Goal: Use online tool/utility

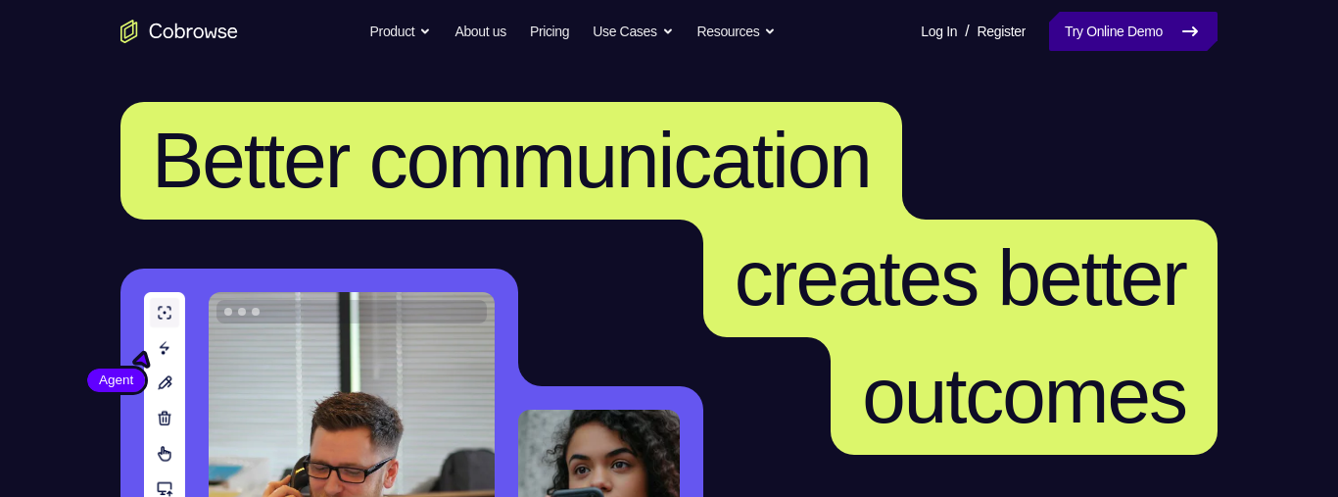
click at [1086, 44] on link "Try Online Demo" at bounding box center [1133, 31] width 169 height 39
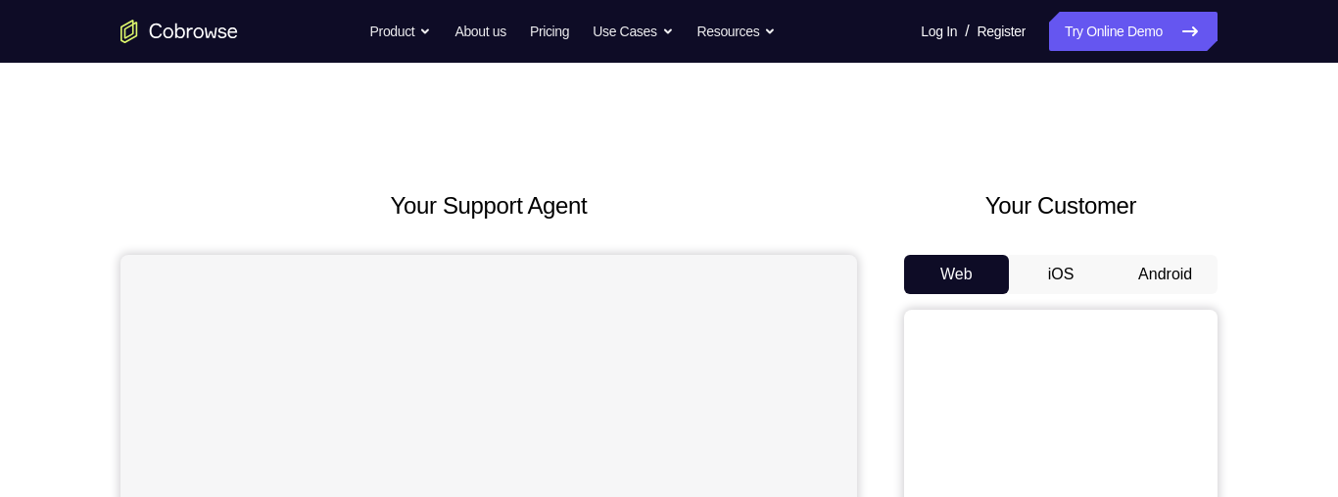
click at [1077, 279] on button "iOS" at bounding box center [1061, 274] width 105 height 39
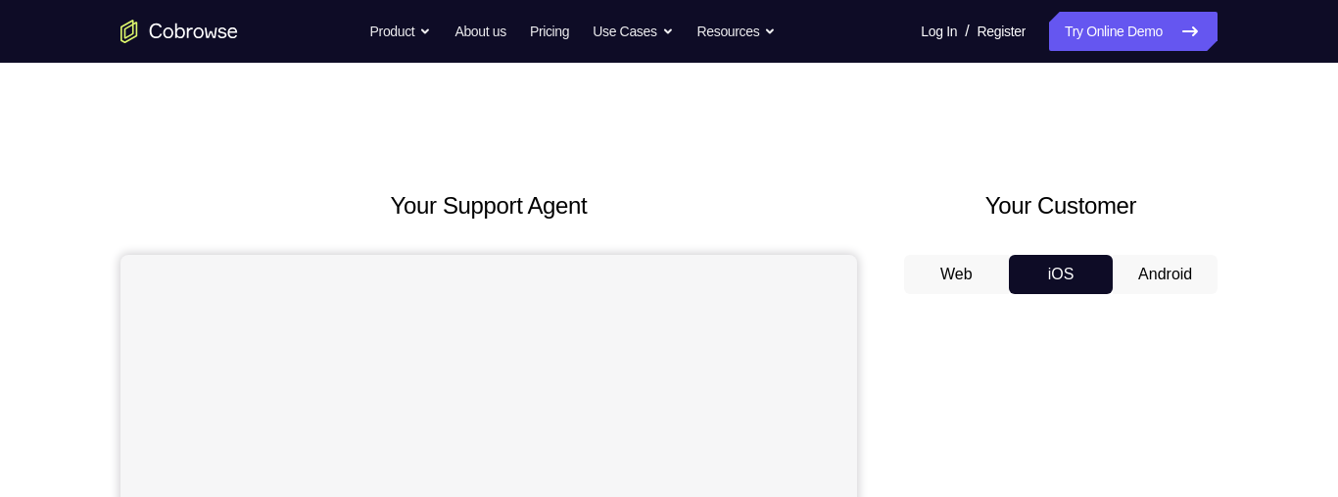
click at [1186, 269] on button "Android" at bounding box center [1165, 274] width 105 height 39
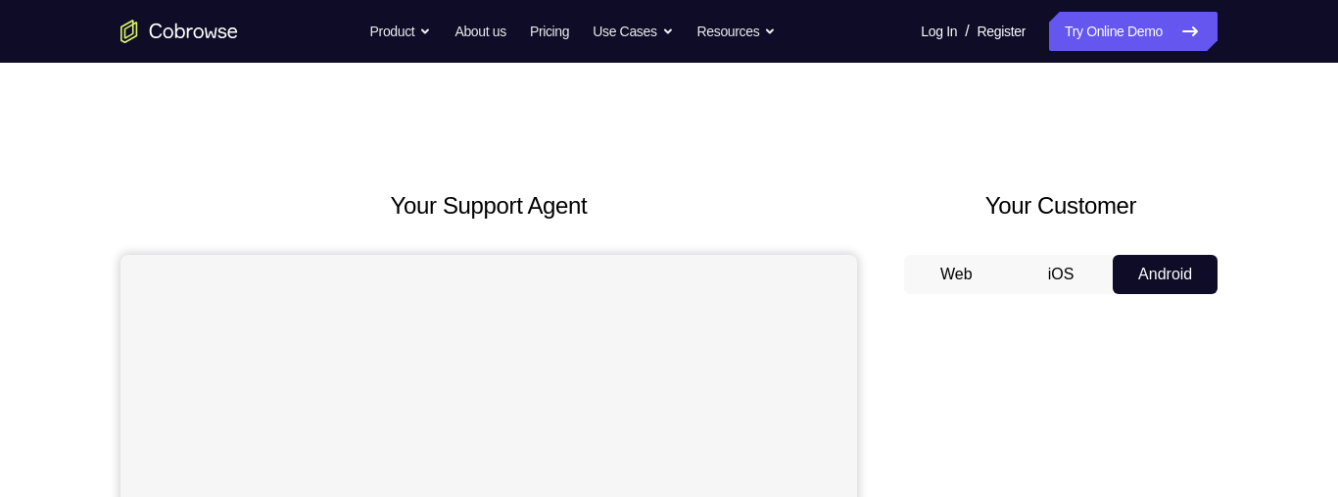
click at [1034, 271] on button "iOS" at bounding box center [1061, 274] width 105 height 39
click at [1135, 273] on button "Android" at bounding box center [1165, 274] width 105 height 39
click at [972, 266] on button "Web" at bounding box center [956, 274] width 105 height 39
click at [1034, 271] on button "iOS" at bounding box center [1061, 274] width 105 height 39
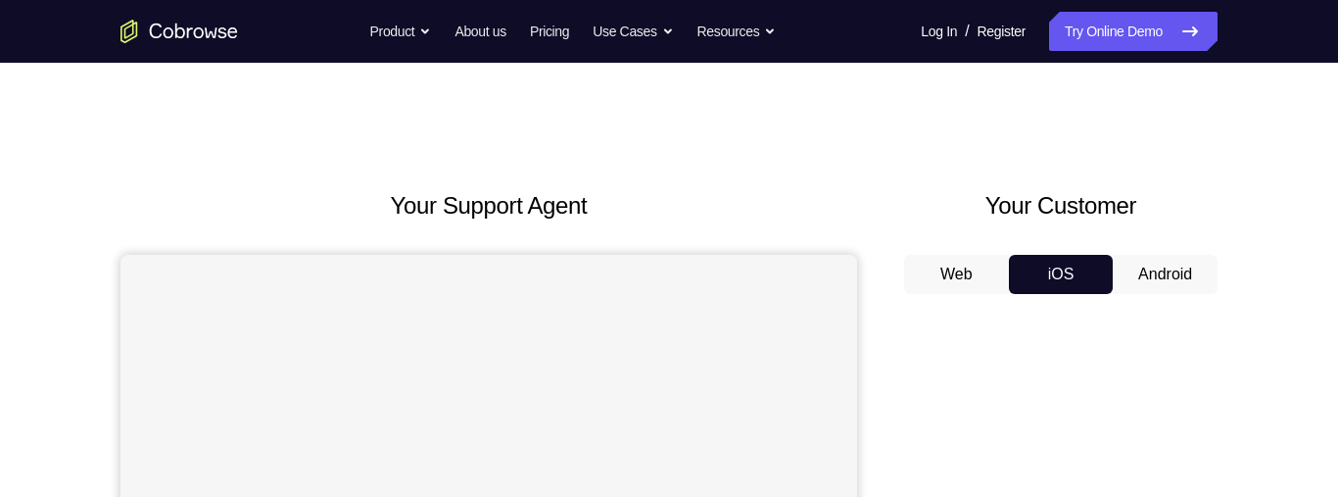
click at [1149, 290] on button "Android" at bounding box center [1165, 274] width 105 height 39
click at [1163, 278] on button "Android" at bounding box center [1165, 274] width 105 height 39
click at [969, 266] on button "Web" at bounding box center [956, 274] width 105 height 39
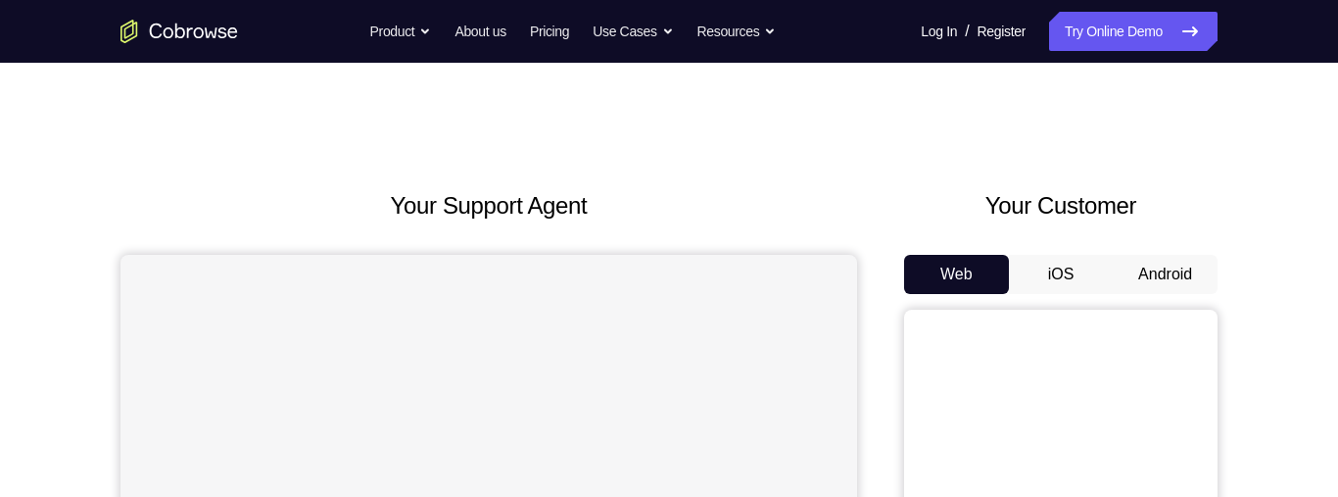
click at [1154, 268] on button "Android" at bounding box center [1165, 274] width 105 height 39
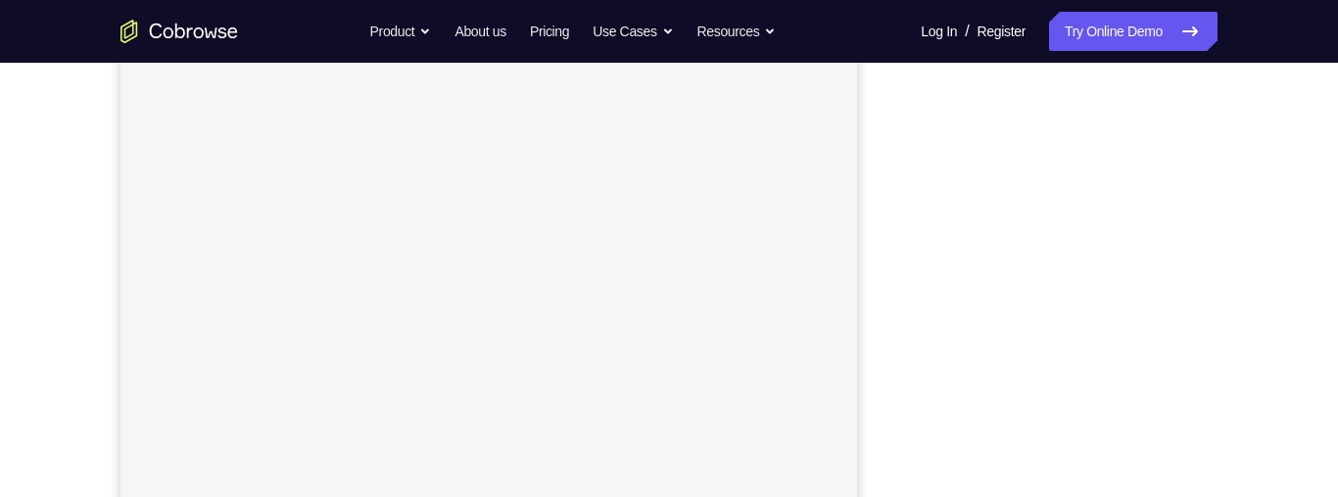
scroll to position [220, 0]
click at [1269, 268] on div "Your Support Agent Your Customer Web iOS Android Next Steps We’d be happy to gi…" at bounding box center [669, 488] width 1254 height 1292
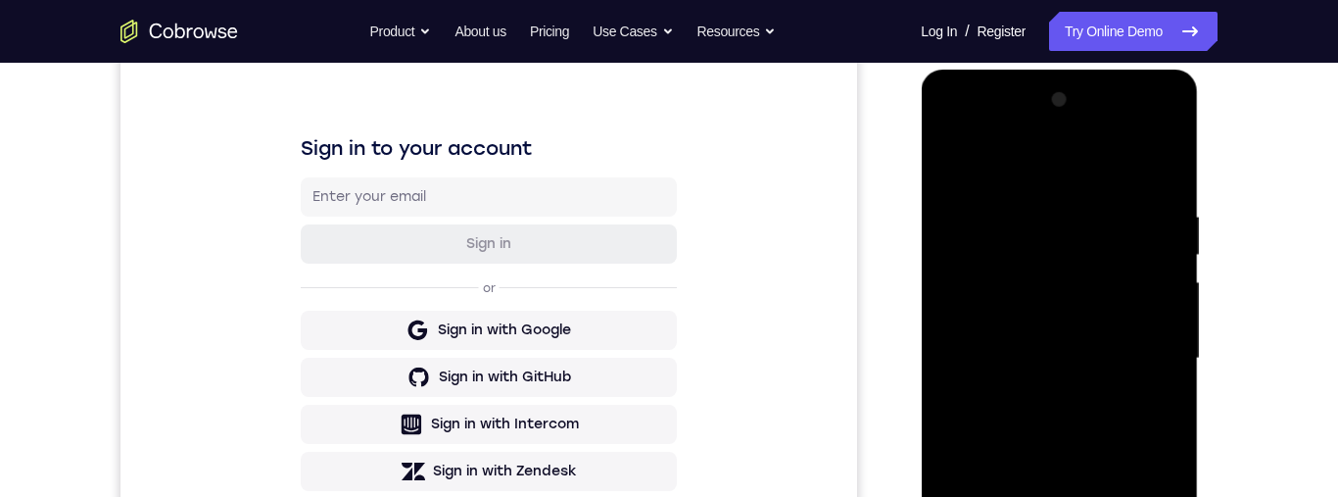
scroll to position [0, 0]
click at [1100, 358] on div at bounding box center [1059, 358] width 247 height 549
click at [1107, 355] on div at bounding box center [1059, 358] width 247 height 549
click at [1104, 365] on div at bounding box center [1059, 358] width 247 height 549
click at [1021, 395] on div at bounding box center [1059, 358] width 247 height 549
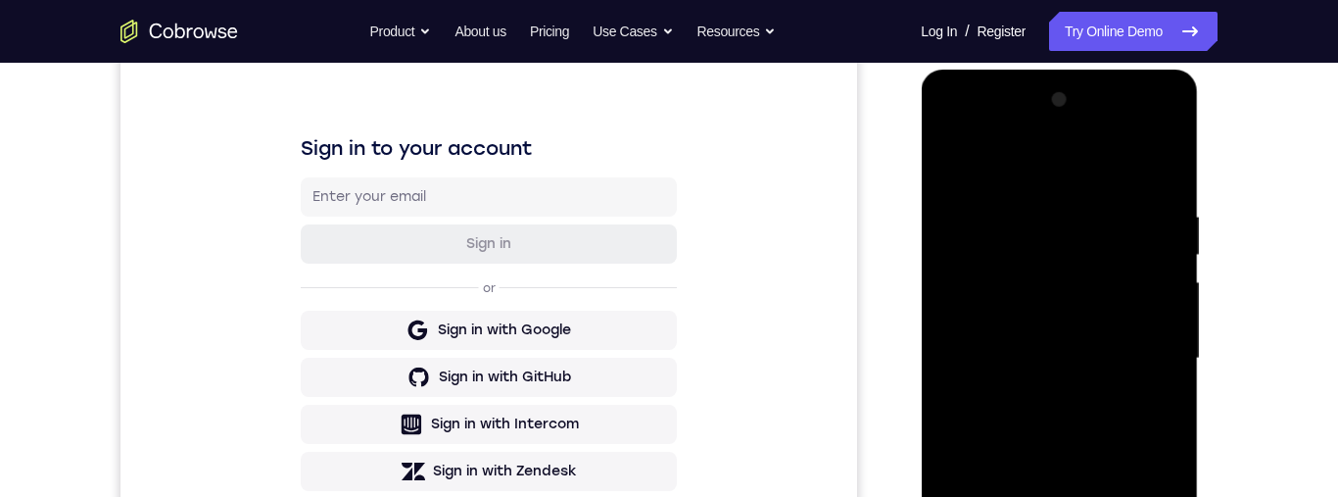
drag, startPoint x: 1021, startPoint y: 395, endPoint x: 2131, endPoint y: 431, distance: 1110.6
click at [1021, 395] on div at bounding box center [1059, 358] width 247 height 549
click at [1044, 393] on div at bounding box center [1059, 358] width 247 height 549
click at [1110, 321] on div at bounding box center [1059, 358] width 247 height 549
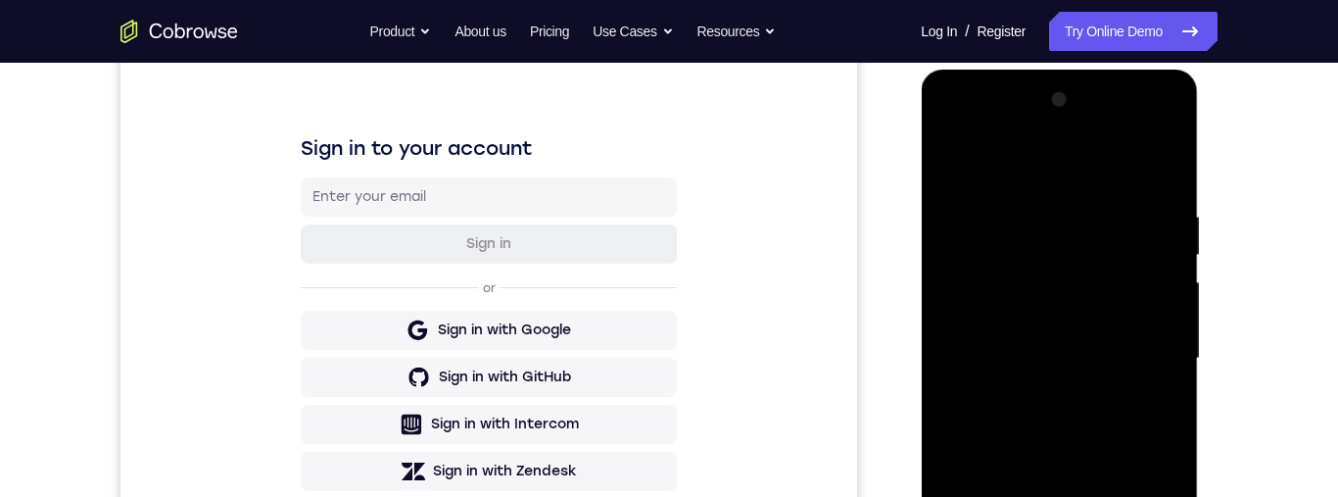
click at [1114, 348] on div at bounding box center [1059, 358] width 247 height 549
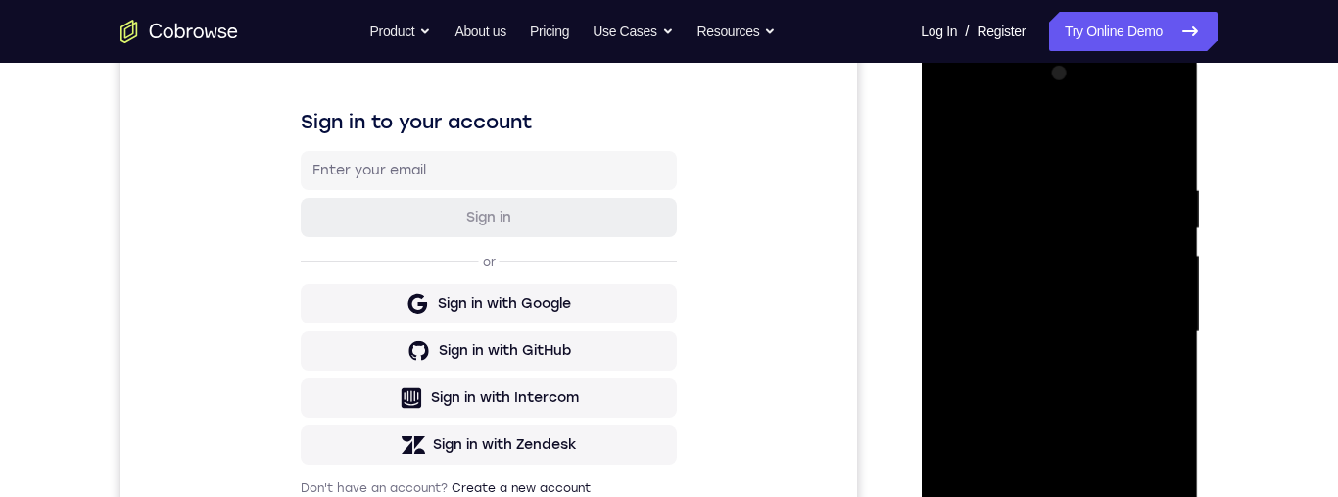
scroll to position [502, 0]
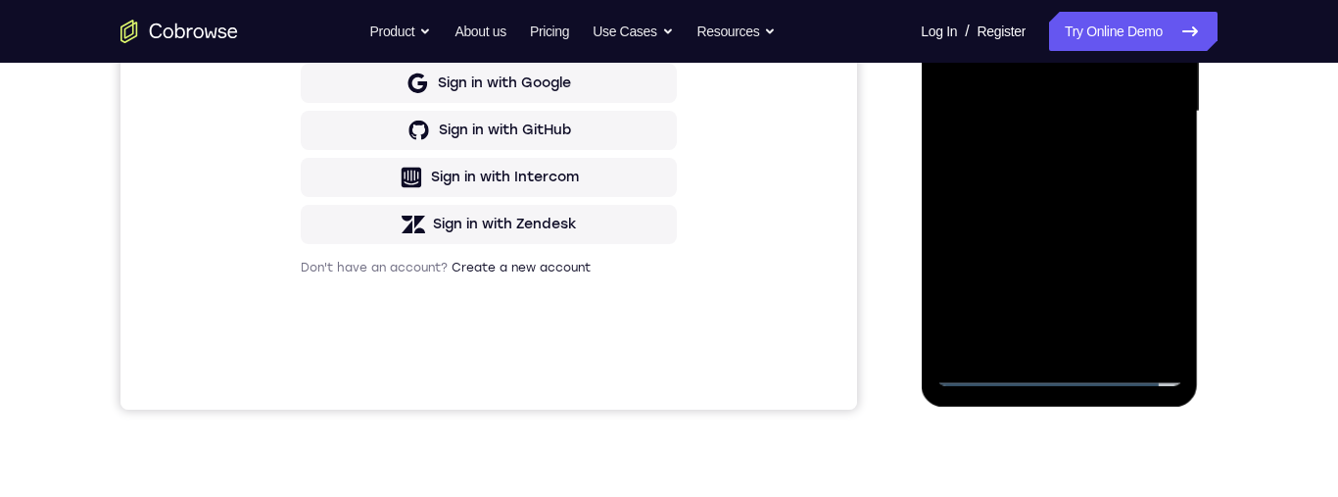
click at [1060, 384] on div at bounding box center [1059, 111] width 247 height 549
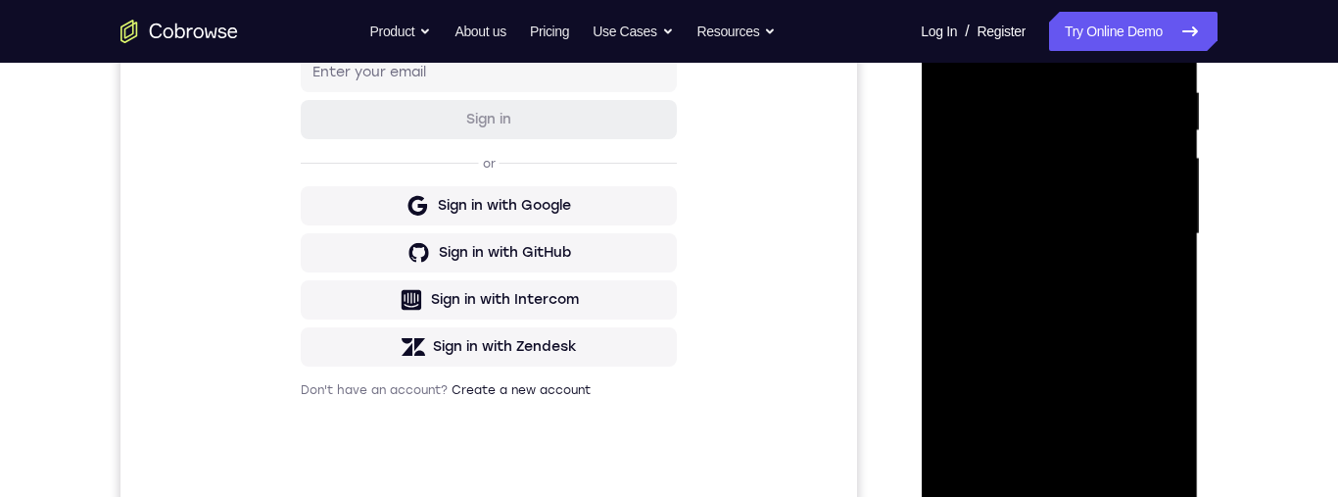
click at [1148, 413] on div at bounding box center [1059, 234] width 247 height 549
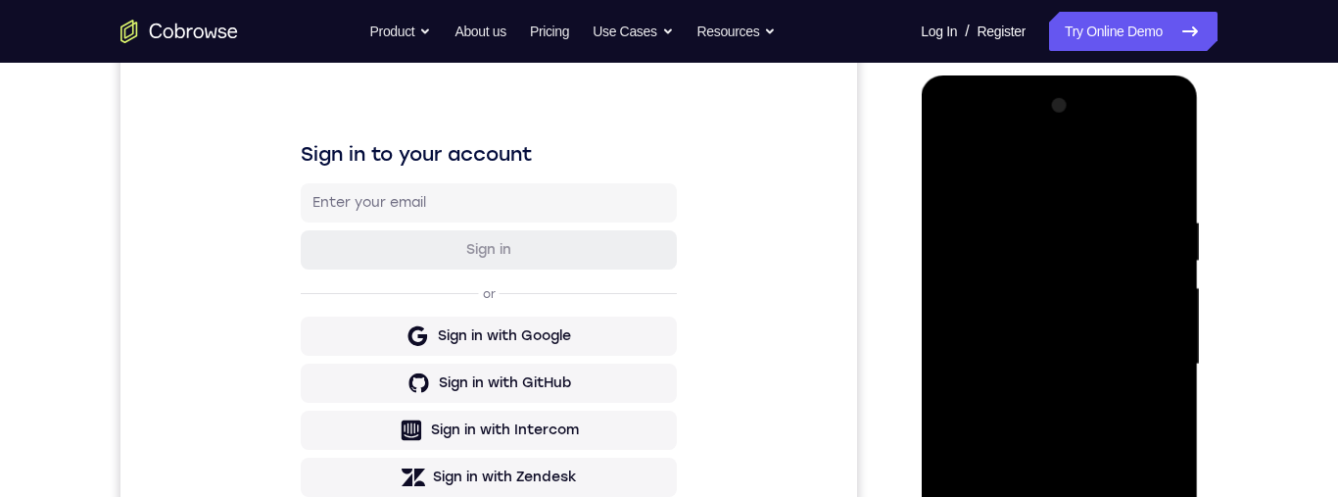
scroll to position [175, 0]
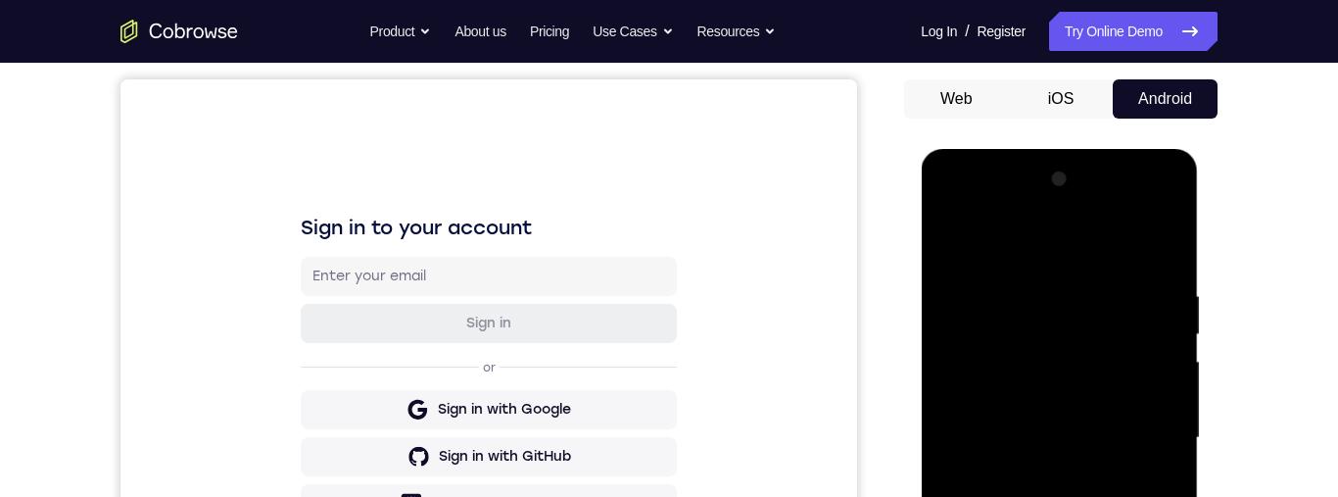
click at [978, 246] on div at bounding box center [1059, 438] width 247 height 549
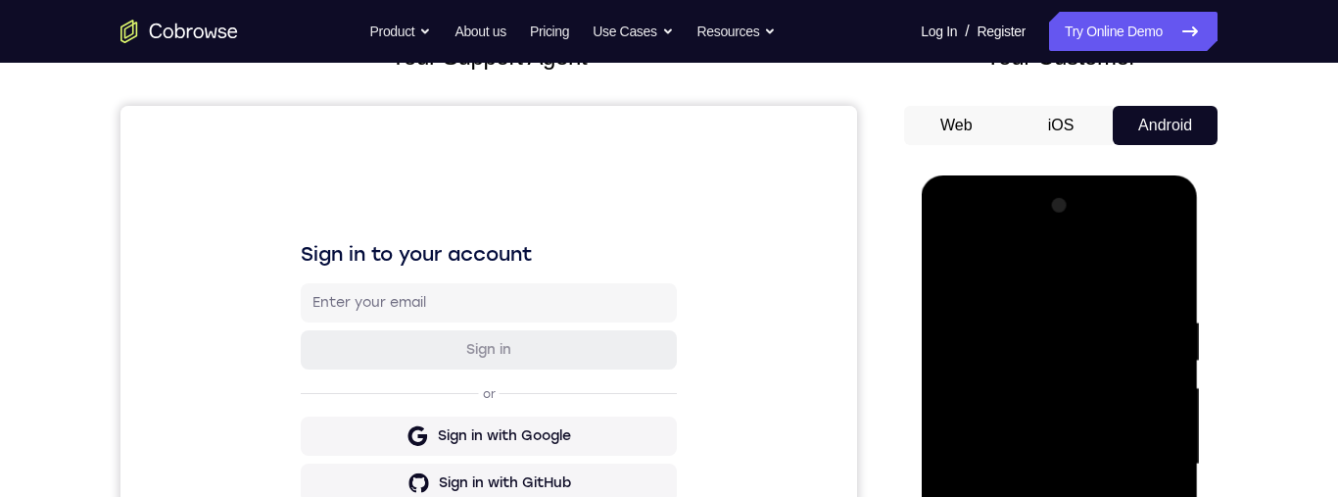
scroll to position [278, 0]
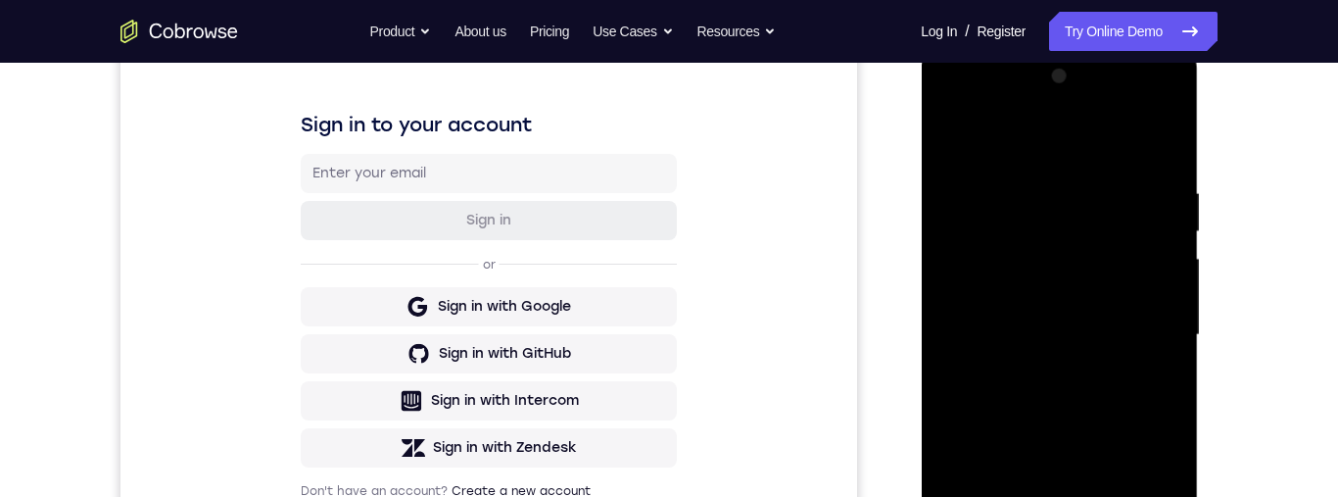
click at [1152, 336] on div at bounding box center [1059, 335] width 247 height 549
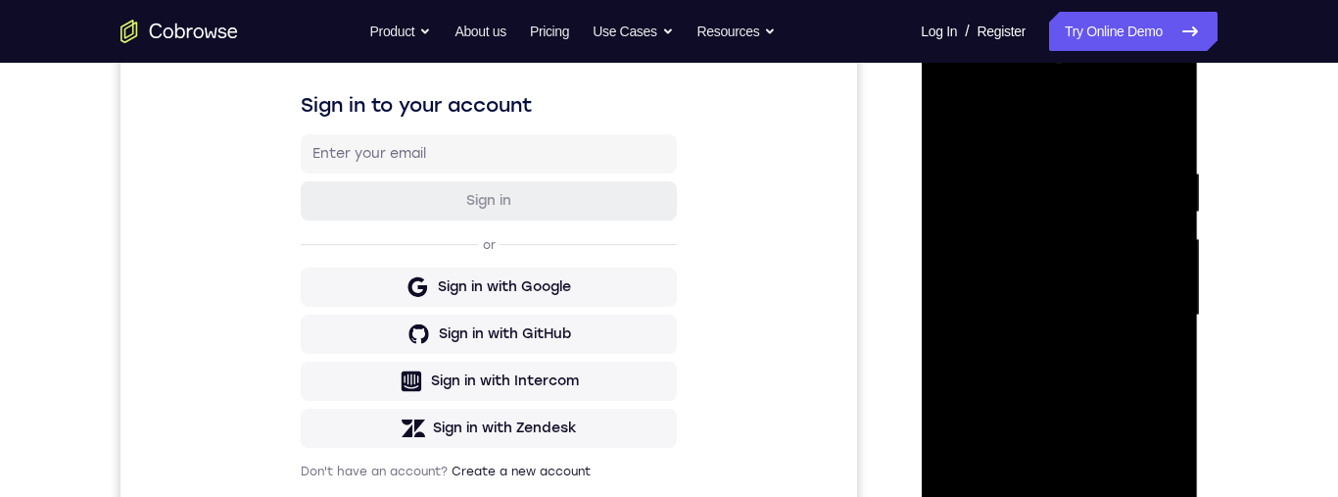
click at [1049, 352] on div at bounding box center [1059, 315] width 247 height 549
click at [1039, 424] on div at bounding box center [1059, 315] width 247 height 549
click at [1039, 415] on div at bounding box center [1059, 315] width 247 height 549
click at [1014, 295] on div at bounding box center [1059, 315] width 247 height 549
click at [993, 299] on div at bounding box center [1059, 315] width 247 height 549
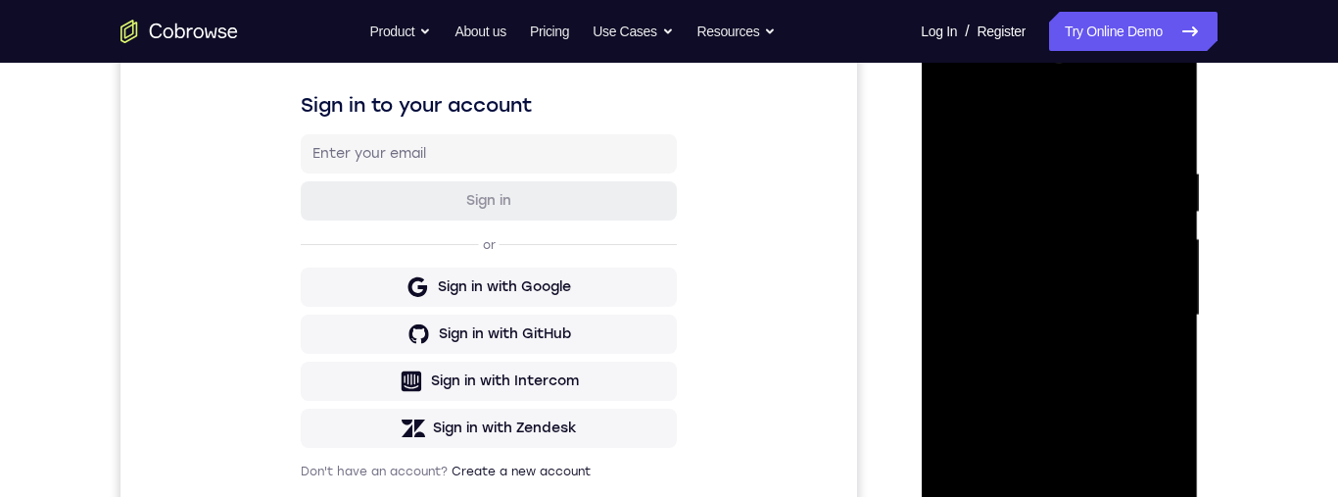
click at [1074, 294] on div at bounding box center [1059, 315] width 247 height 549
click at [1083, 324] on div at bounding box center [1059, 315] width 247 height 549
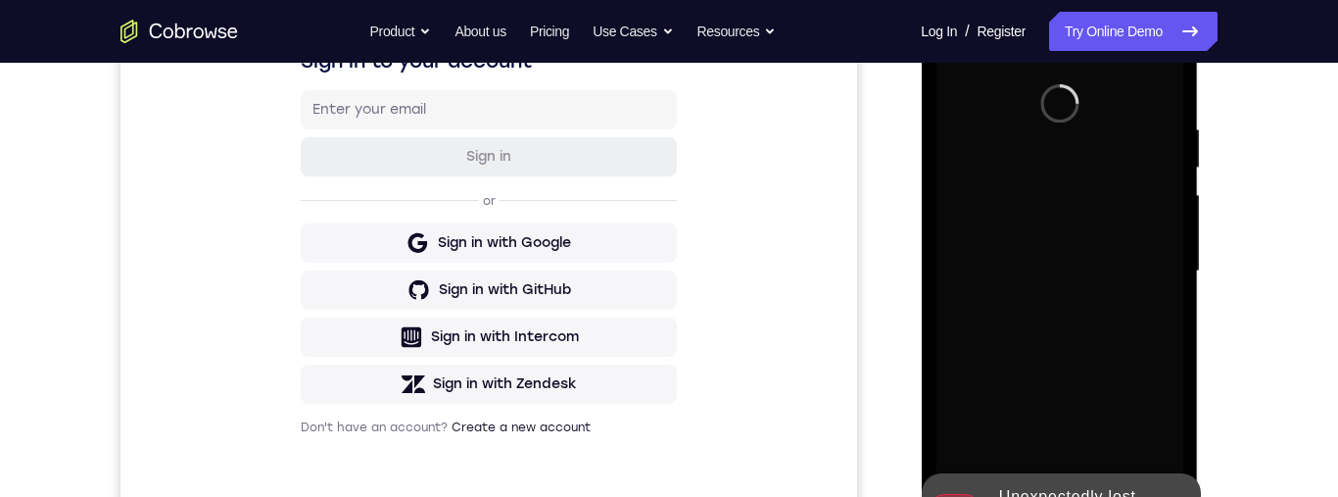
scroll to position [263, 0]
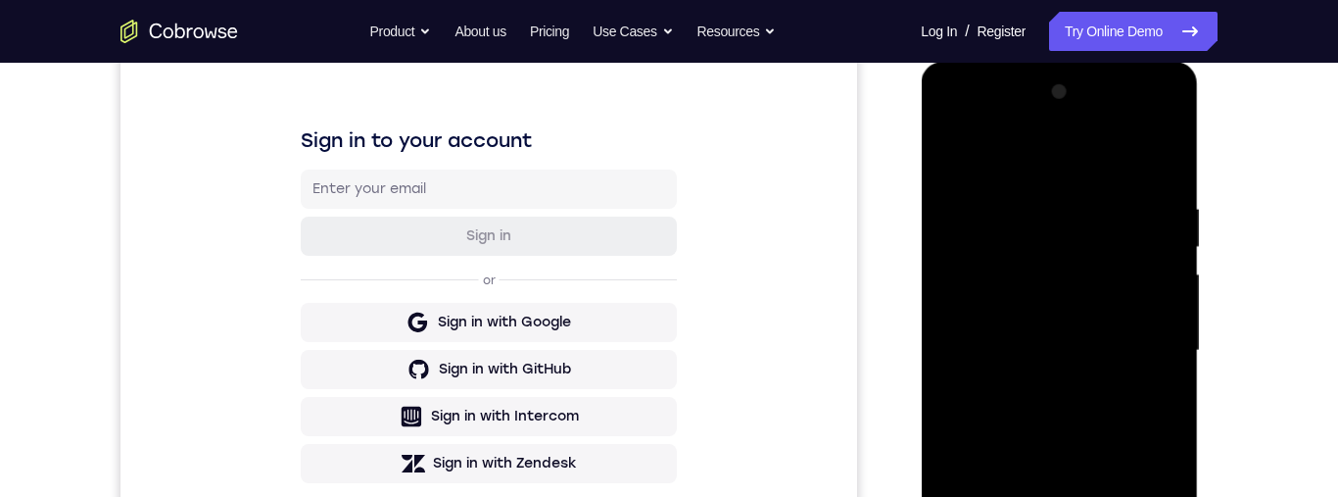
click at [1250, 328] on div "Your Support Agent Your Customer Web iOS Android Next Steps We’d be happy to gi…" at bounding box center [669, 446] width 1254 height 1292
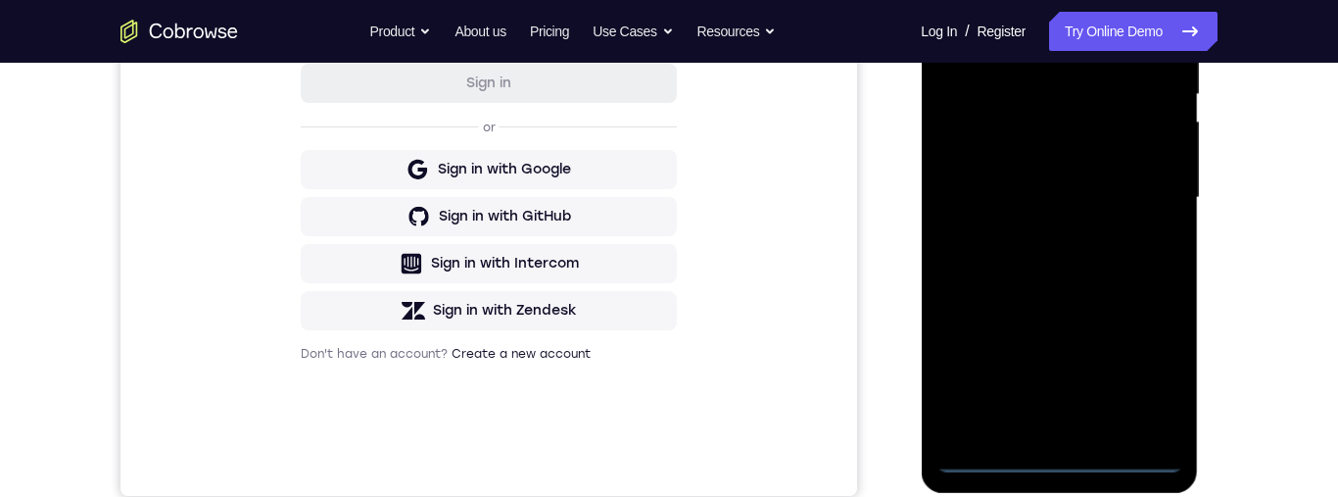
scroll to position [479, 0]
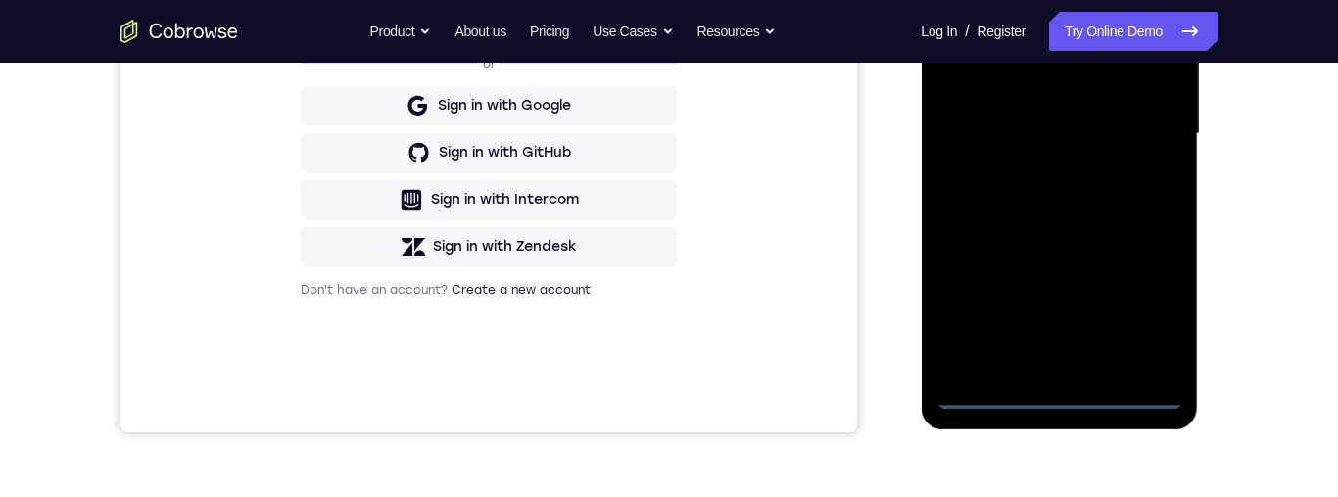
click at [1062, 399] on div at bounding box center [1059, 134] width 247 height 549
click at [1061, 394] on div at bounding box center [1059, 134] width 247 height 549
click at [1132, 316] on div at bounding box center [1059, 134] width 247 height 549
click at [1146, 318] on div at bounding box center [1059, 134] width 247 height 549
click at [1144, 310] on div at bounding box center [1059, 134] width 247 height 549
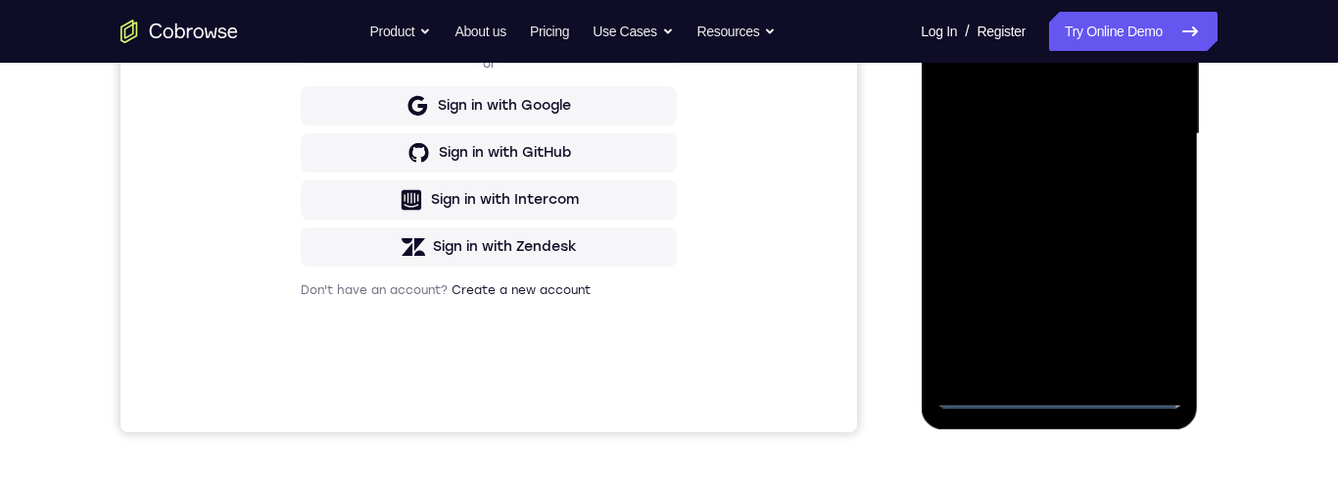
scroll to position [475, 0]
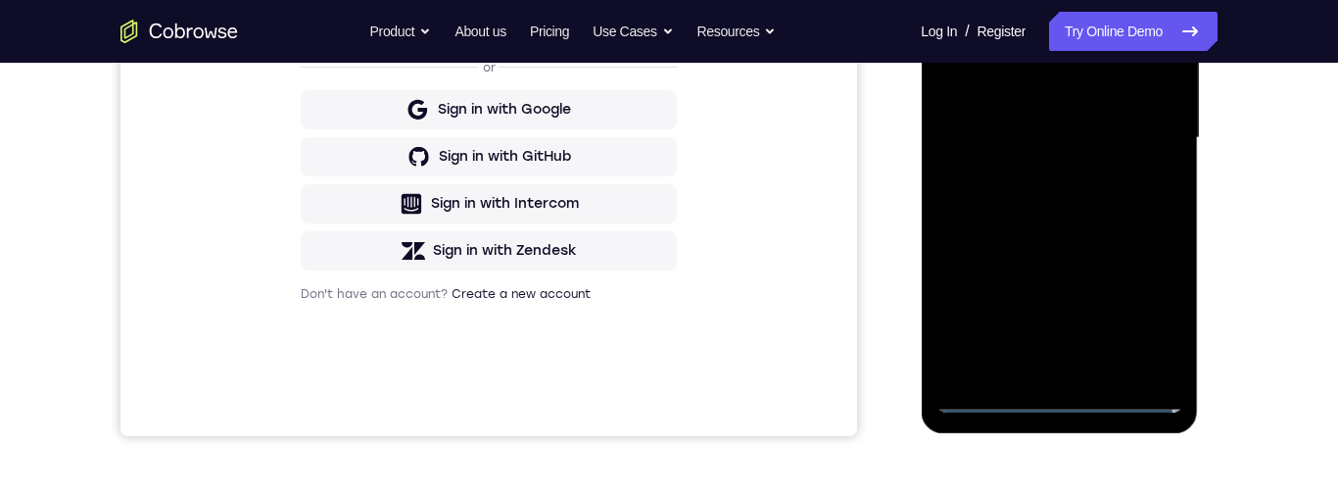
click at [1154, 314] on div at bounding box center [1059, 138] width 247 height 549
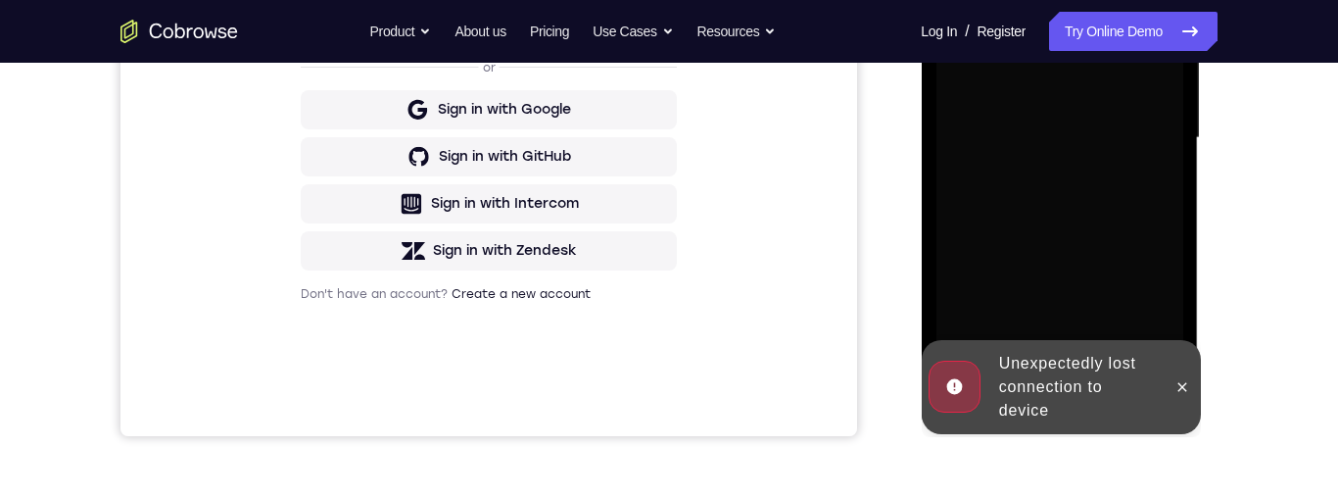
scroll to position [423, 0]
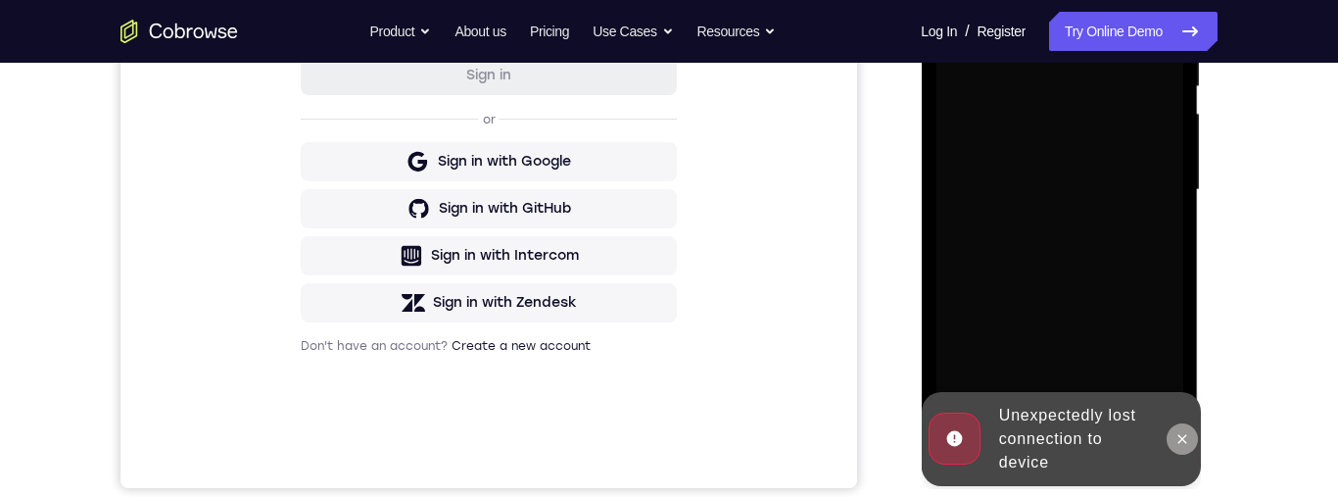
click at [1185, 451] on button at bounding box center [1181, 438] width 31 height 31
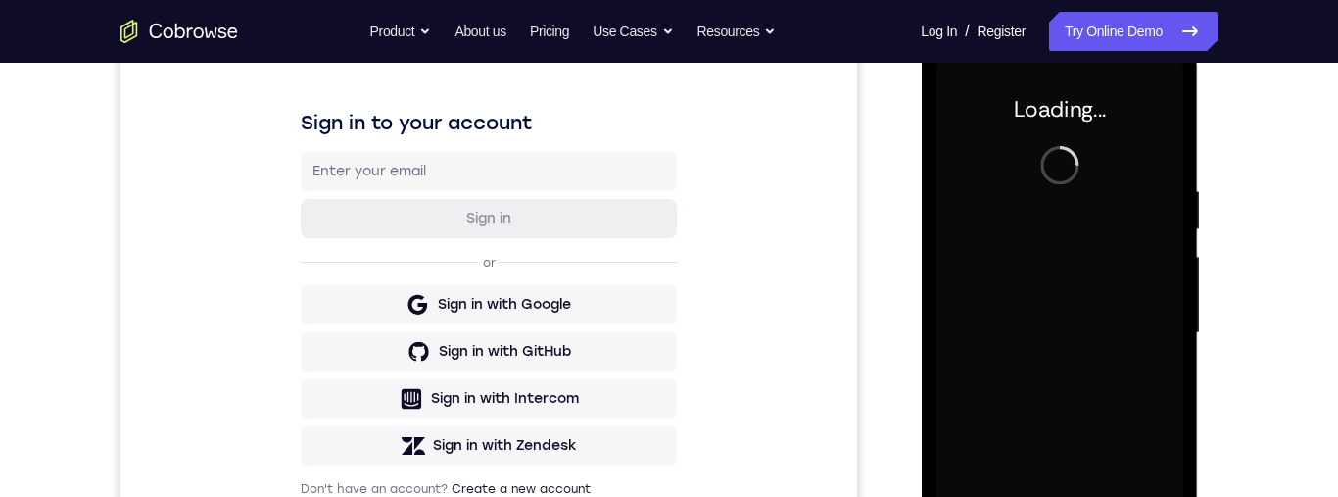
scroll to position [276, 0]
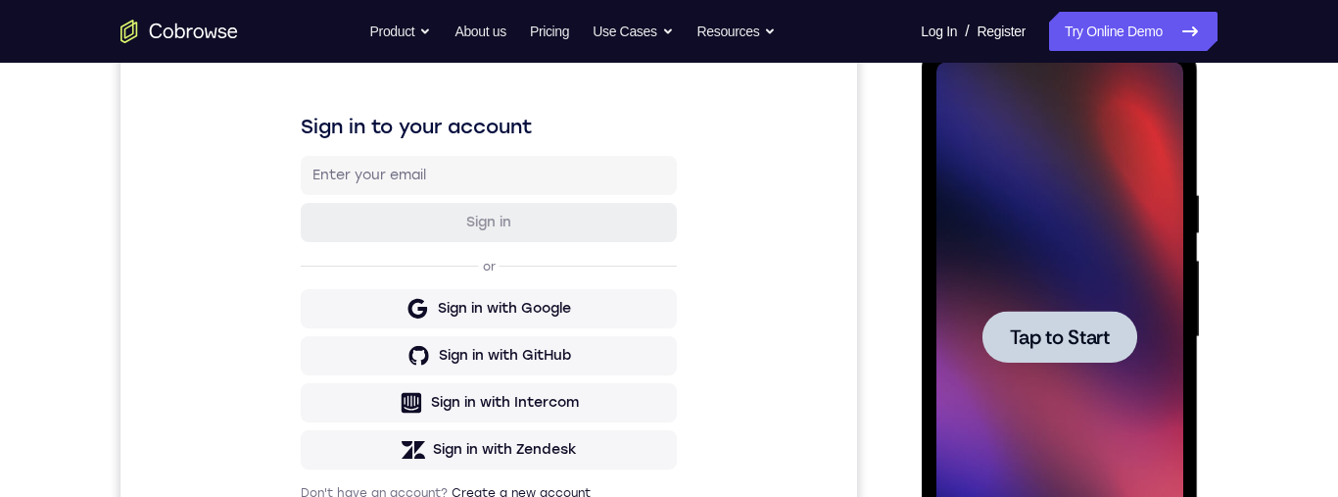
click at [1111, 358] on div at bounding box center [1059, 337] width 155 height 52
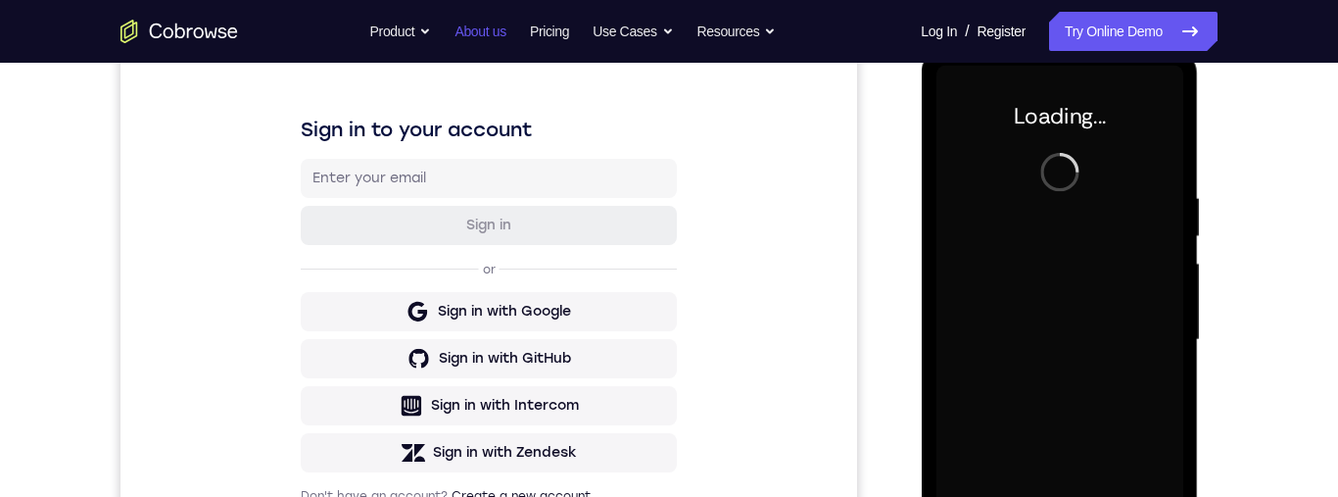
scroll to position [304, 0]
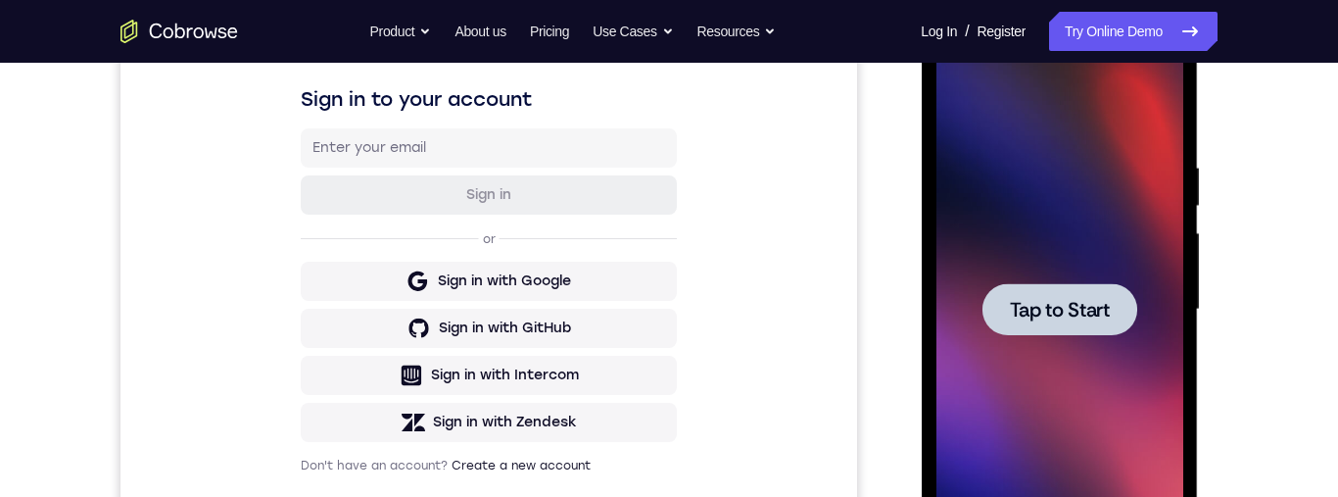
click at [1030, 311] on span "Tap to Start" at bounding box center [1059, 310] width 100 height 20
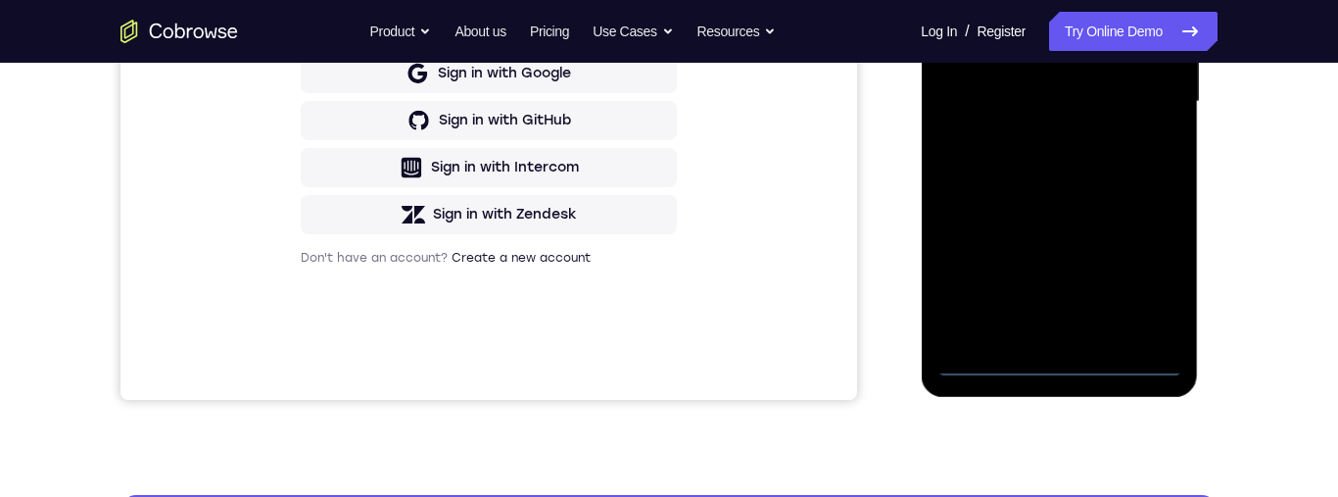
scroll to position [533, 0]
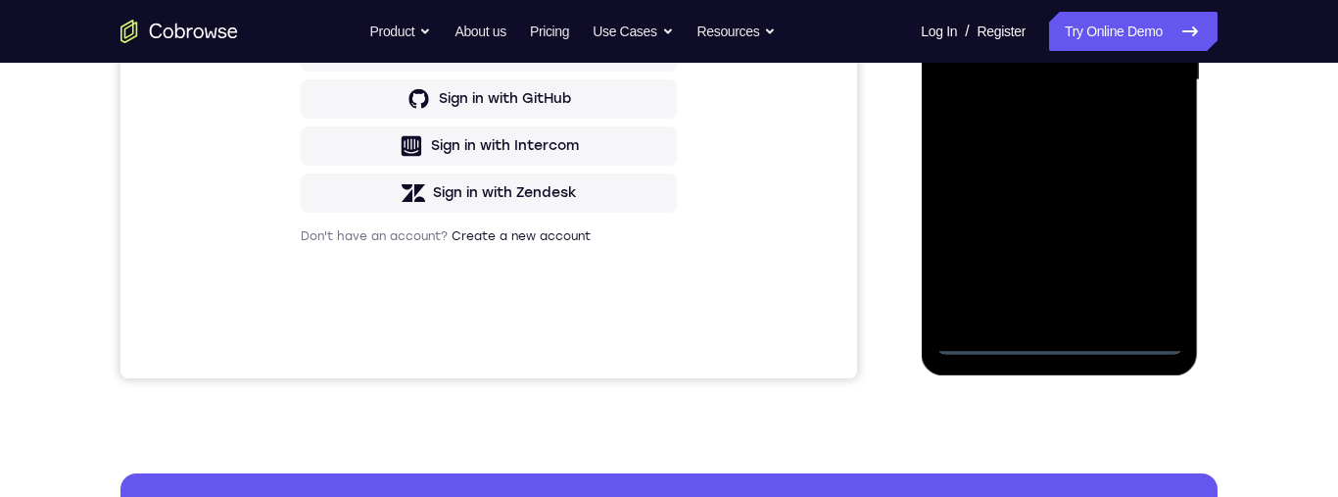
click at [1058, 351] on div at bounding box center [1059, 80] width 247 height 549
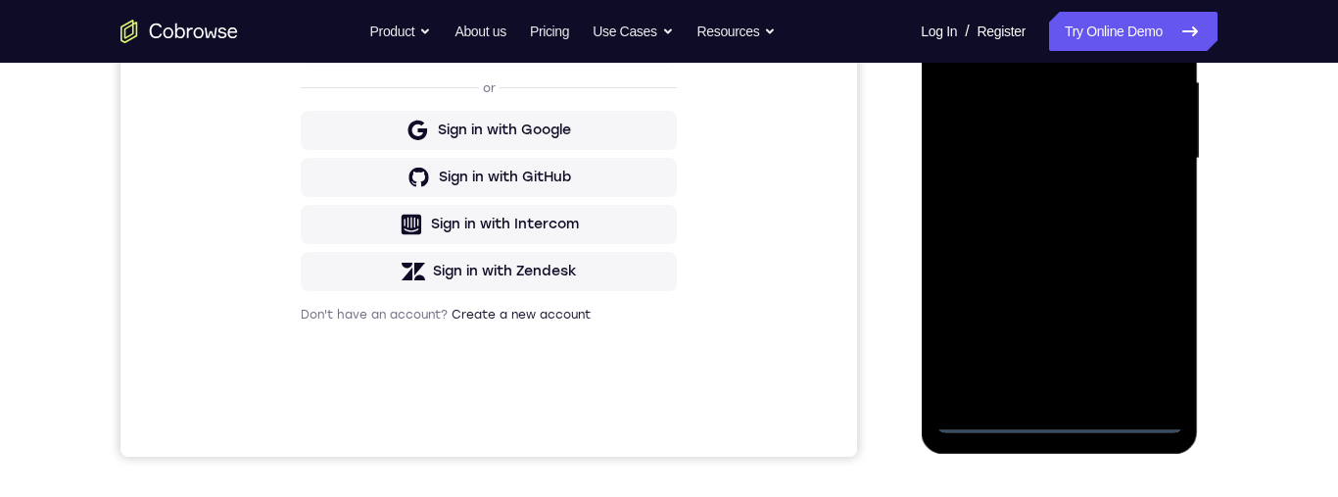
click at [1134, 341] on div at bounding box center [1059, 158] width 247 height 549
click at [1149, 343] on div at bounding box center [1059, 158] width 247 height 549
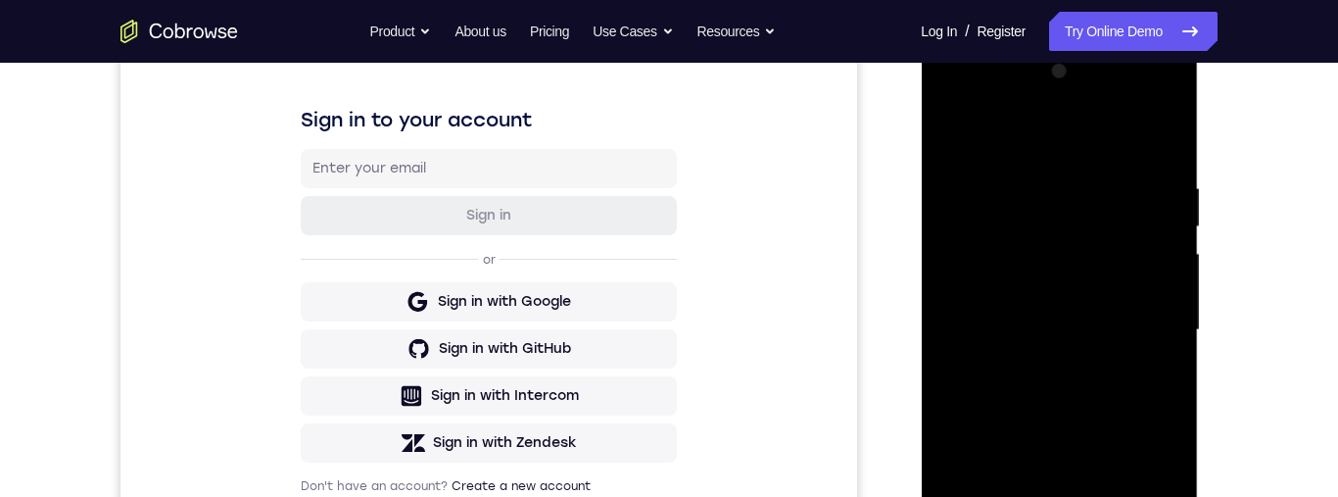
scroll to position [210, 0]
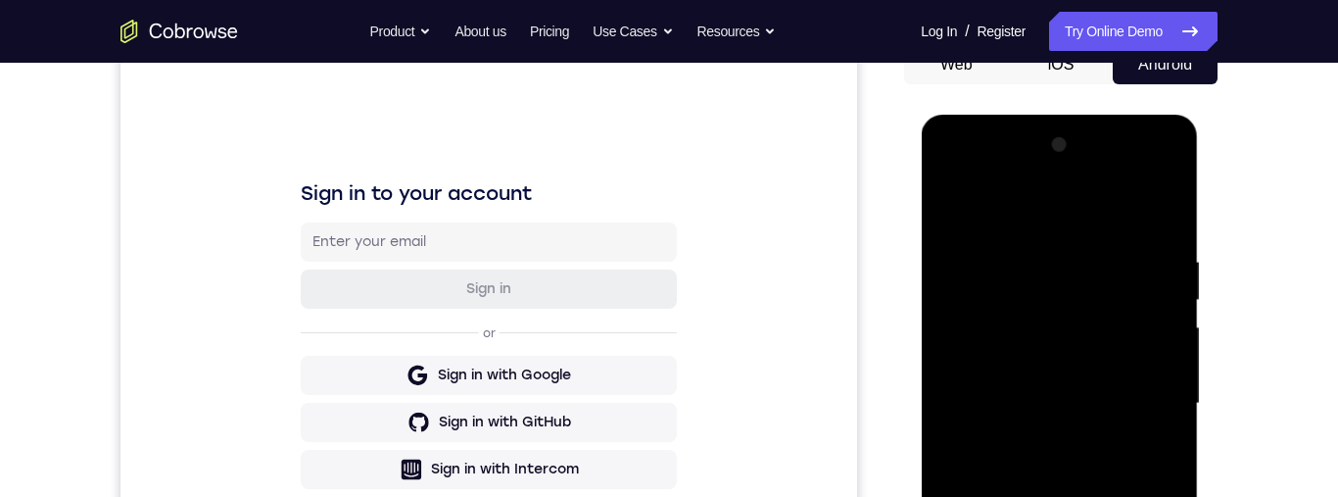
click at [1002, 213] on div at bounding box center [1059, 403] width 247 height 549
click at [981, 340] on div at bounding box center [1059, 403] width 247 height 549
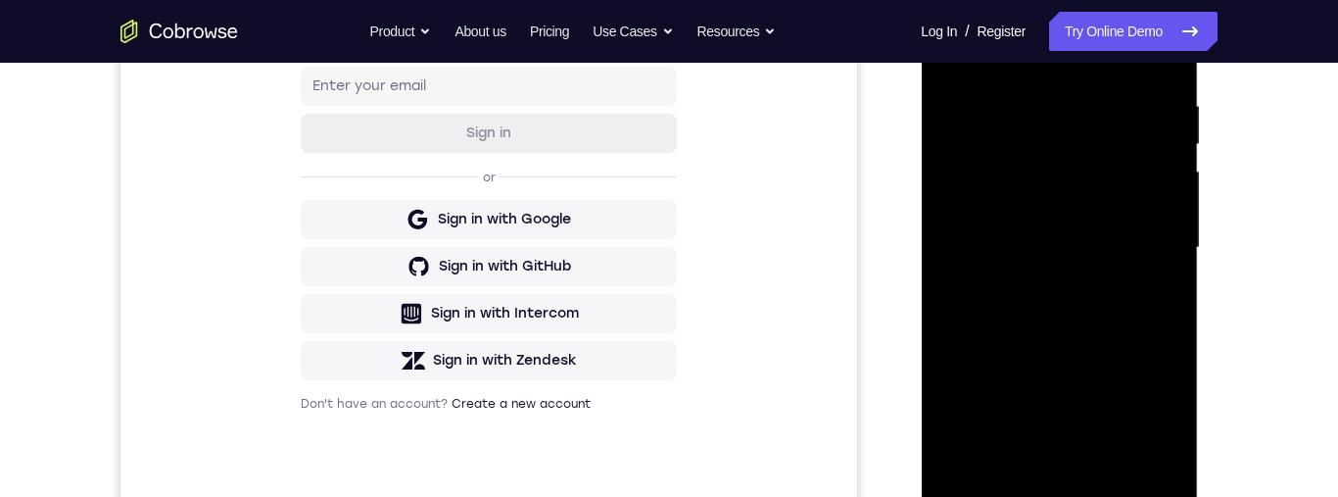
click at [1012, 239] on div at bounding box center [1059, 248] width 247 height 549
click at [1043, 217] on div at bounding box center [1059, 248] width 247 height 549
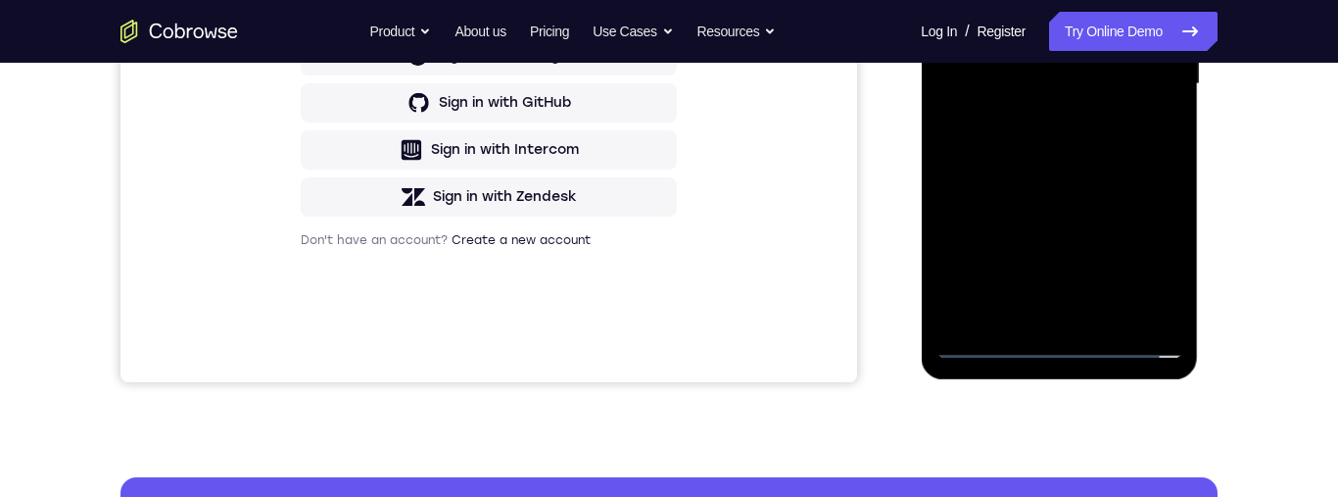
scroll to position [414, 0]
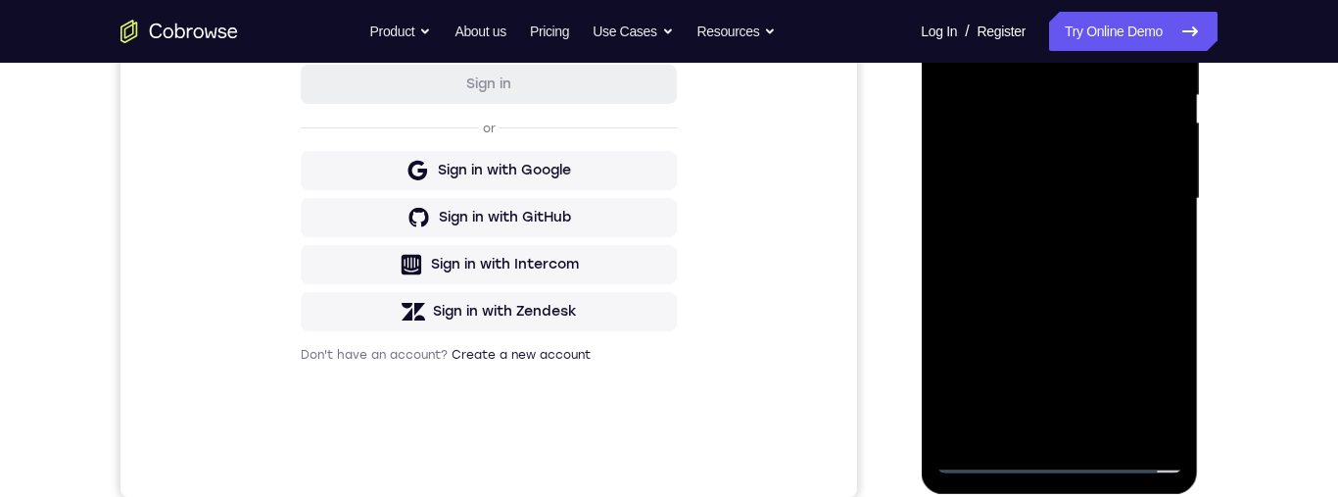
click at [1072, 178] on div at bounding box center [1059, 199] width 247 height 549
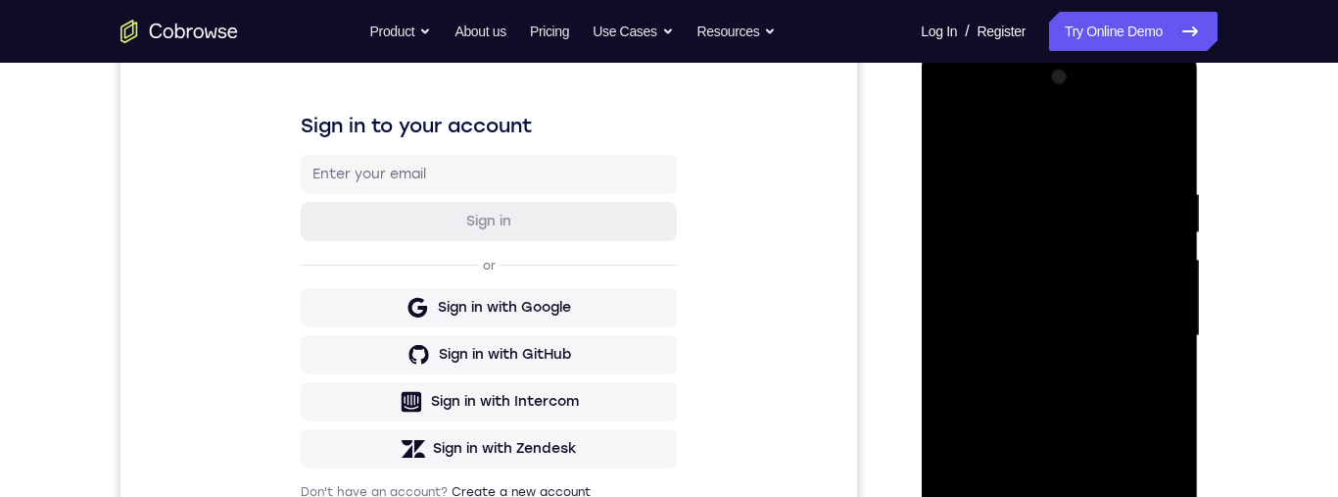
scroll to position [408, 0]
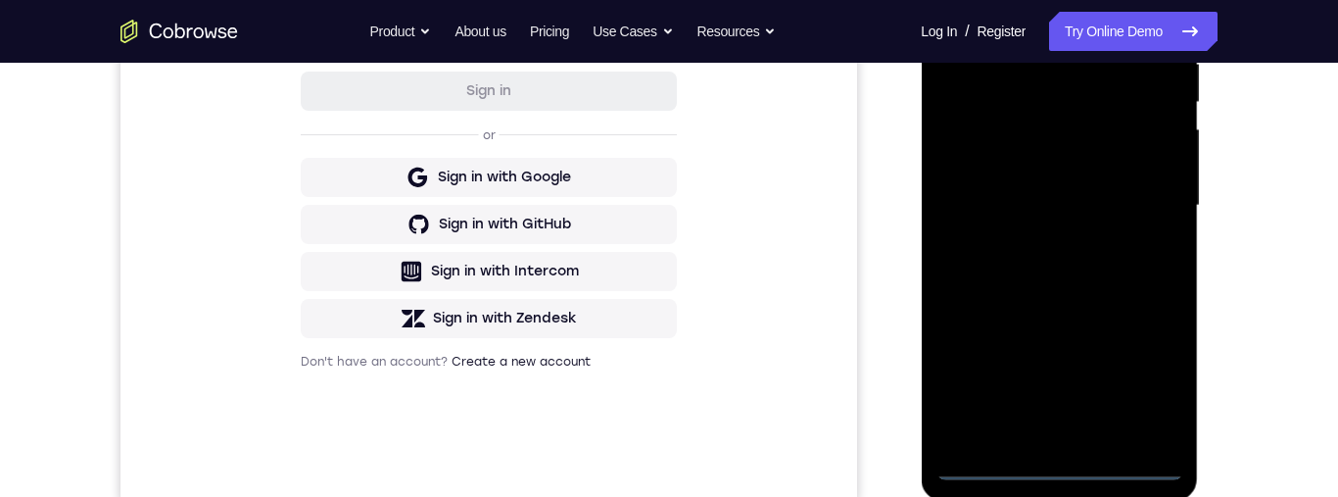
click at [1054, 470] on div at bounding box center [1059, 205] width 247 height 549
click at [1145, 377] on div at bounding box center [1059, 205] width 247 height 549
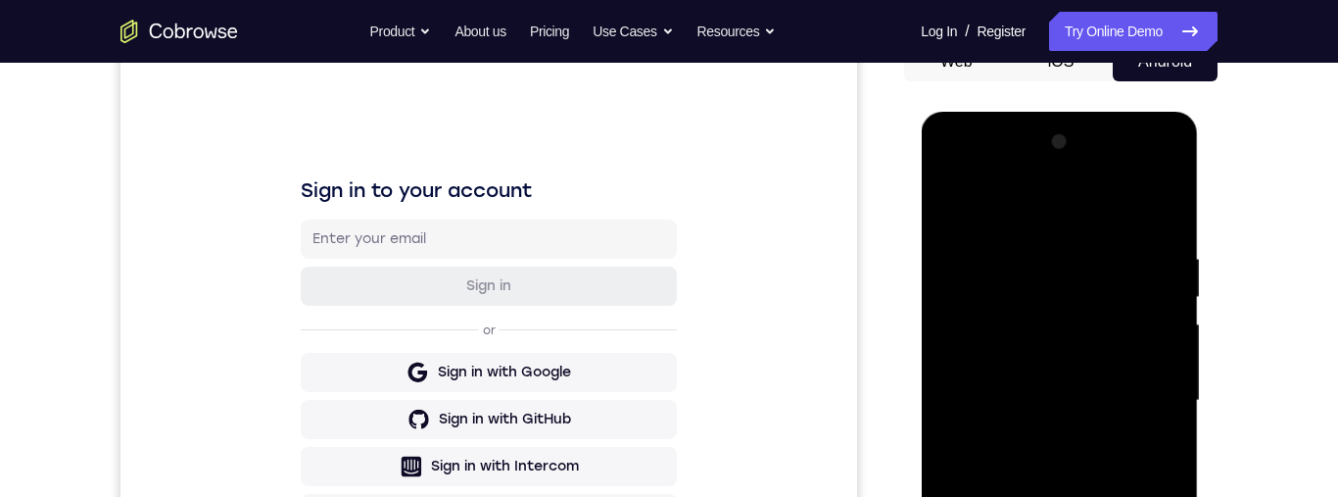
click at [1094, 217] on div at bounding box center [1059, 400] width 247 height 549
click at [1136, 396] on div at bounding box center [1059, 400] width 247 height 549
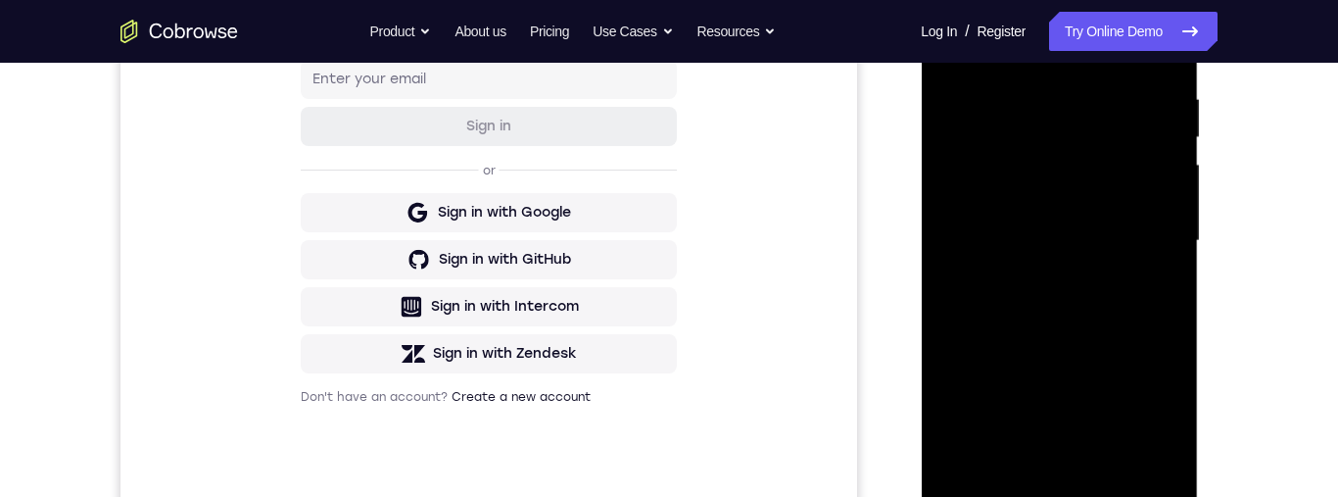
scroll to position [430, 0]
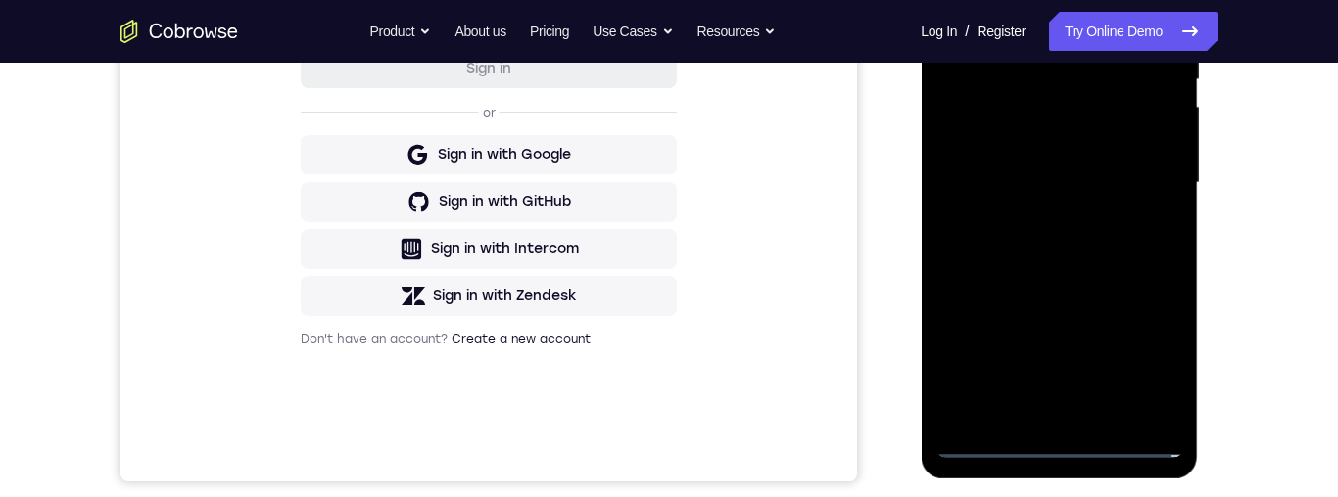
click at [1035, 416] on div at bounding box center [1059, 183] width 247 height 549
click at [1028, 418] on div at bounding box center [1059, 183] width 247 height 549
click at [981, 446] on div at bounding box center [1059, 183] width 247 height 549
click at [1026, 275] on div at bounding box center [1059, 183] width 247 height 549
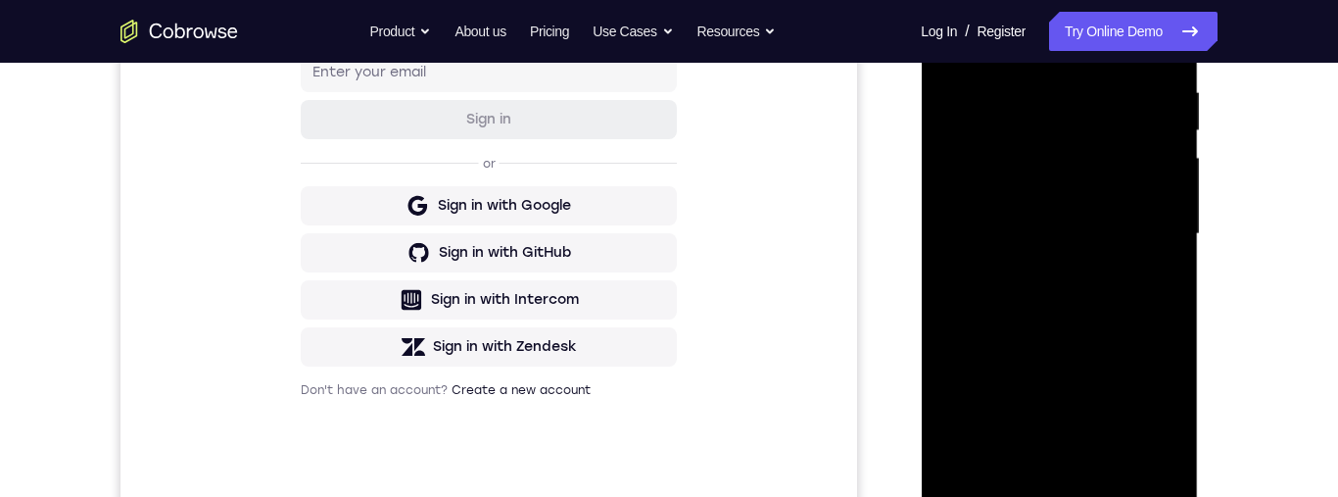
click at [1004, 217] on div at bounding box center [1059, 234] width 247 height 549
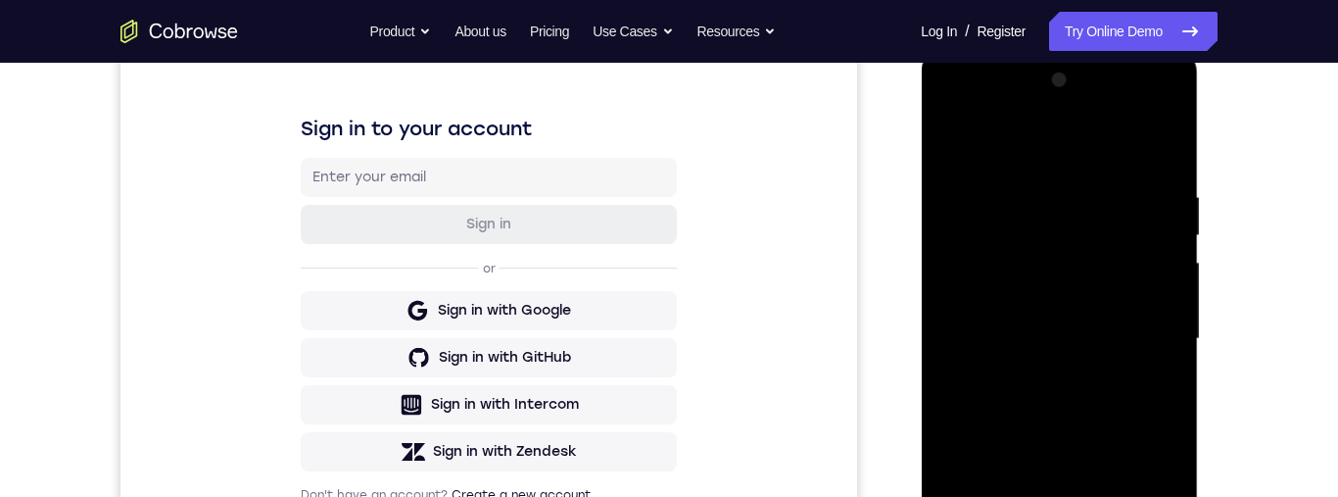
click at [989, 324] on div at bounding box center [1059, 339] width 247 height 549
click at [1087, 301] on div at bounding box center [1059, 339] width 247 height 549
click at [1076, 347] on div at bounding box center [1059, 339] width 247 height 549
click at [1101, 496] on div at bounding box center [1059, 339] width 247 height 549
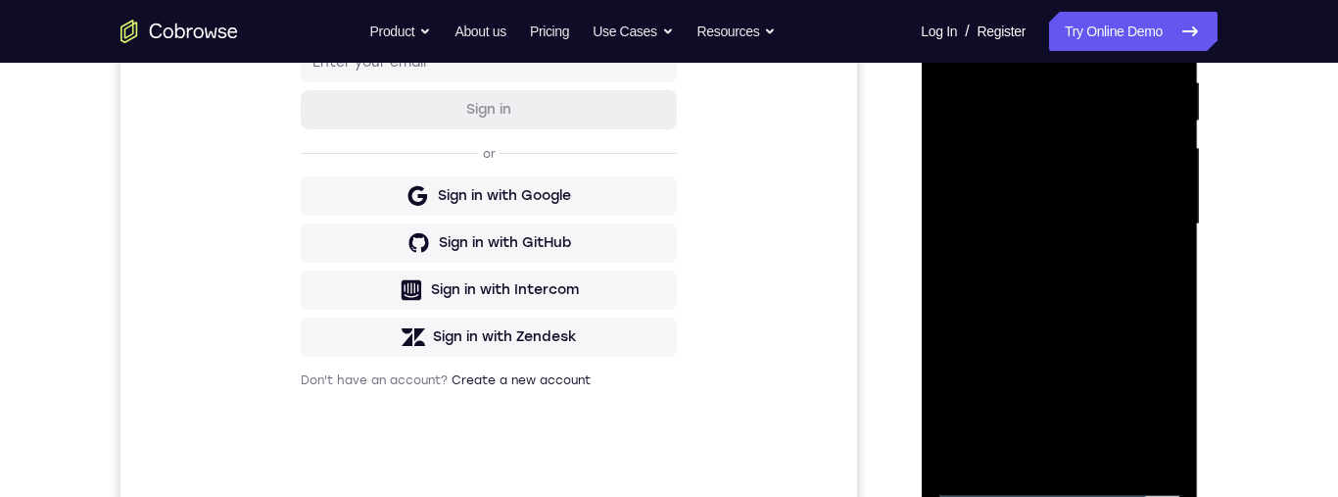
scroll to position [326, 0]
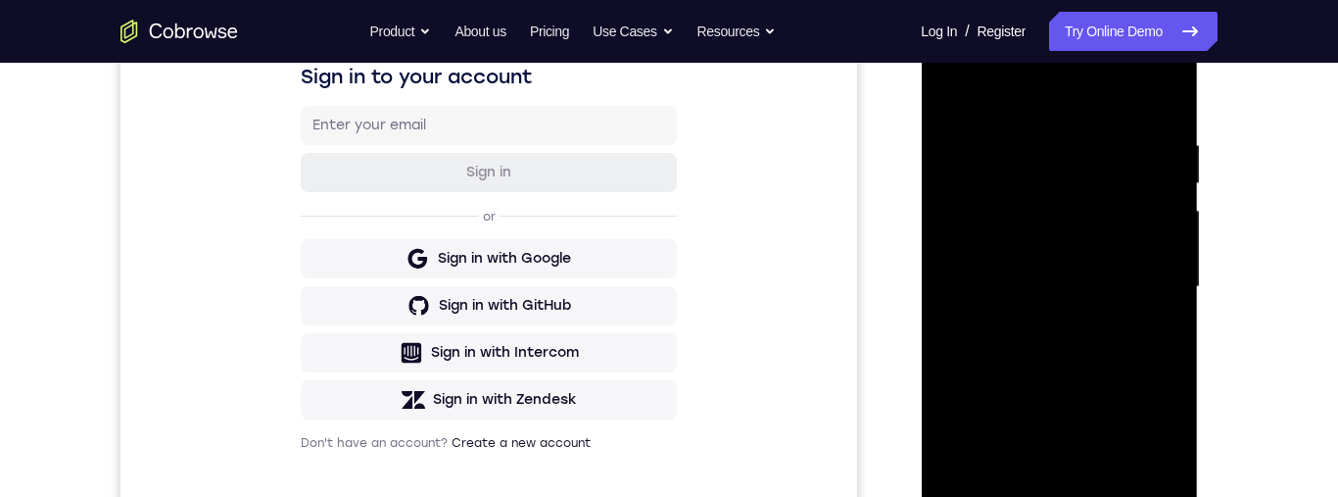
click at [1116, 230] on div at bounding box center [1059, 287] width 247 height 549
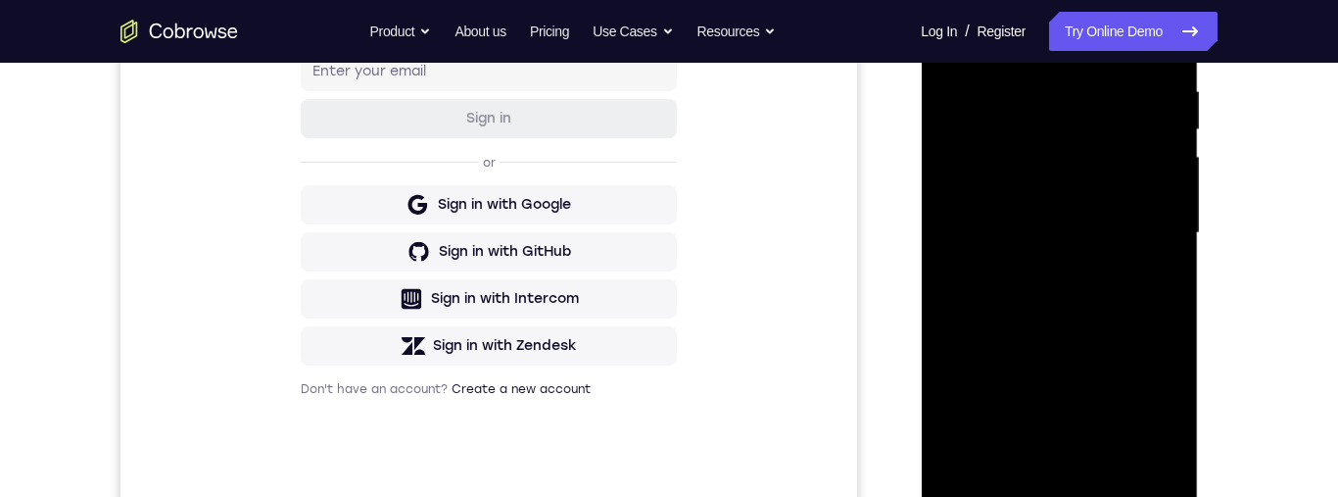
scroll to position [279, 0]
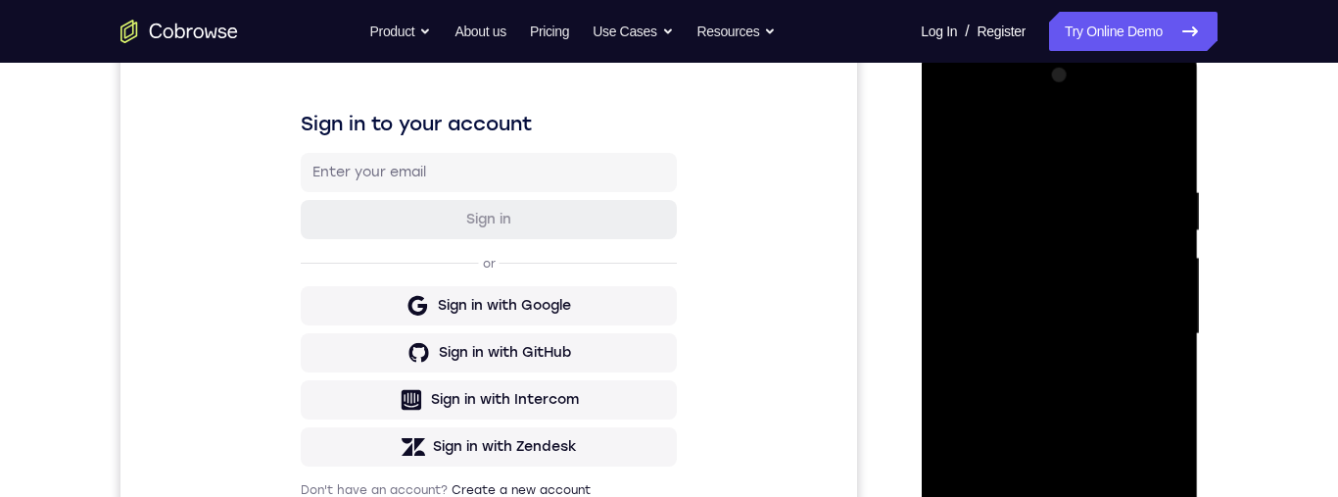
click at [1107, 250] on div at bounding box center [1059, 334] width 247 height 549
click at [1118, 239] on div at bounding box center [1059, 334] width 247 height 549
click at [1126, 240] on div at bounding box center [1059, 334] width 247 height 549
click at [1129, 242] on div at bounding box center [1059, 334] width 247 height 549
click at [1126, 244] on div at bounding box center [1059, 334] width 247 height 549
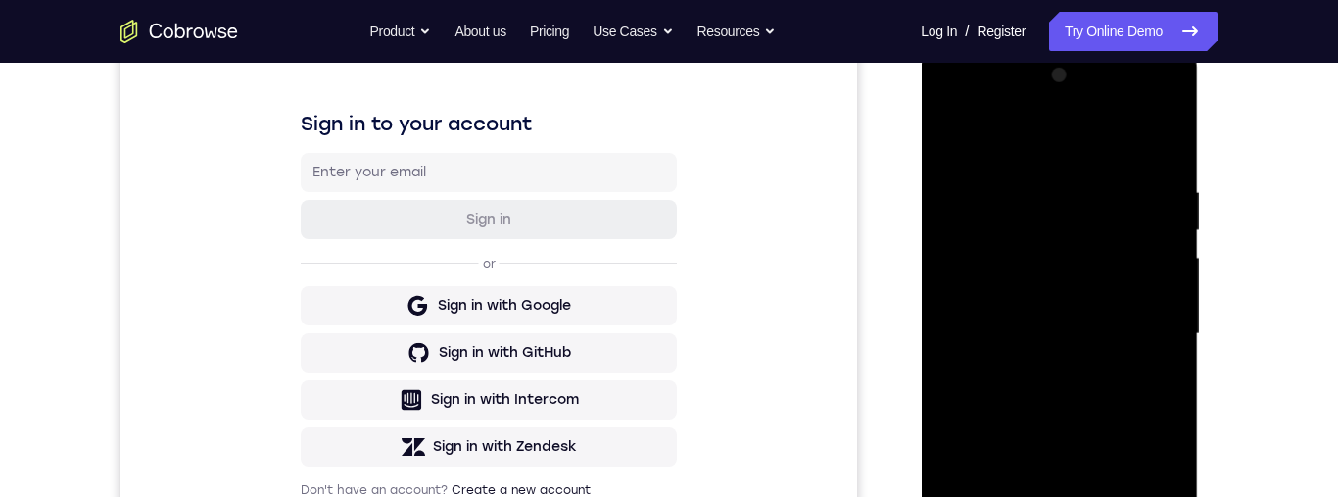
click at [1134, 247] on div at bounding box center [1059, 334] width 247 height 549
click at [1131, 248] on div at bounding box center [1059, 334] width 247 height 549
click at [1133, 244] on div at bounding box center [1059, 334] width 247 height 549
click at [1135, 245] on div at bounding box center [1059, 334] width 247 height 549
click at [1135, 249] on div at bounding box center [1059, 334] width 247 height 549
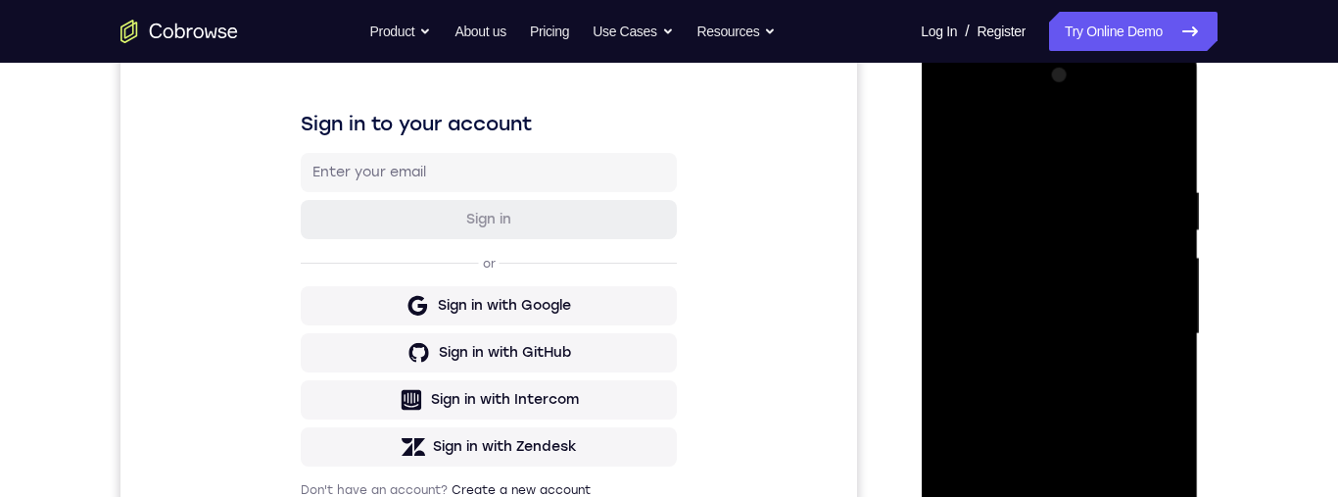
click at [1134, 245] on div at bounding box center [1059, 334] width 247 height 549
click at [1139, 244] on div at bounding box center [1059, 334] width 247 height 549
click at [1146, 243] on div at bounding box center [1059, 334] width 247 height 549
click at [1113, 243] on div at bounding box center [1059, 334] width 247 height 549
click at [1107, 251] on div at bounding box center [1059, 334] width 247 height 549
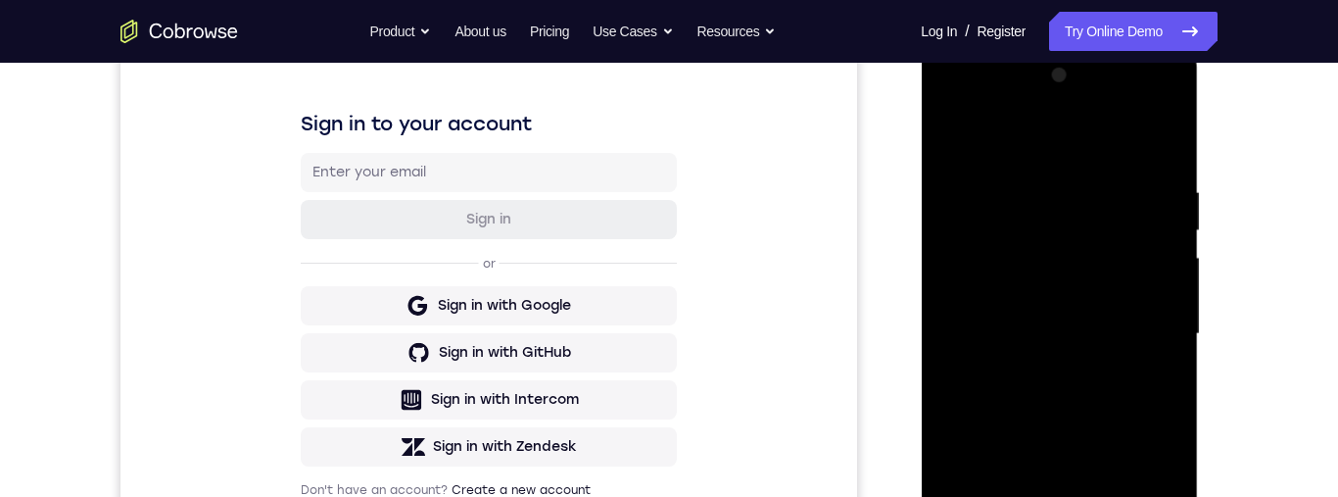
click at [1111, 242] on div at bounding box center [1059, 334] width 247 height 549
